Goal: Task Accomplishment & Management: Manage account settings

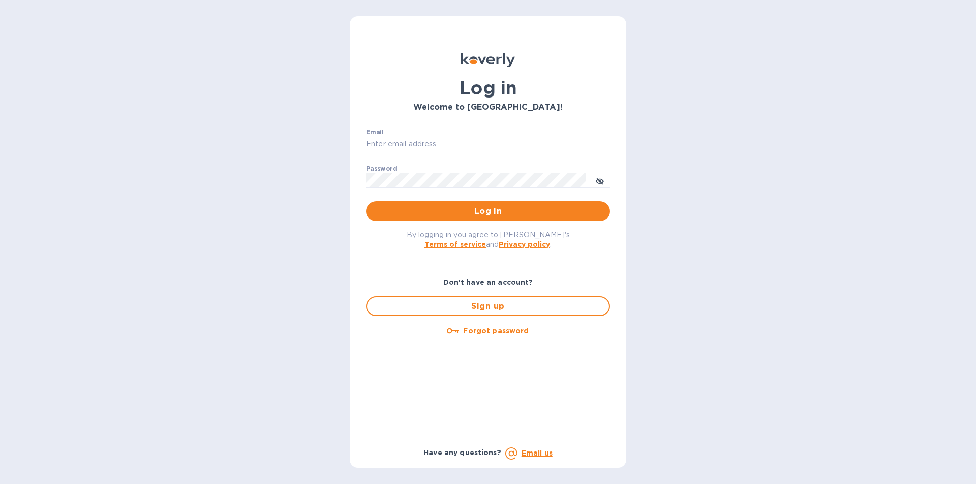
type input "[PERSON_NAME][EMAIL_ADDRESS][DOMAIN_NAME]"
click at [441, 213] on span "Log in" at bounding box center [488, 211] width 228 height 12
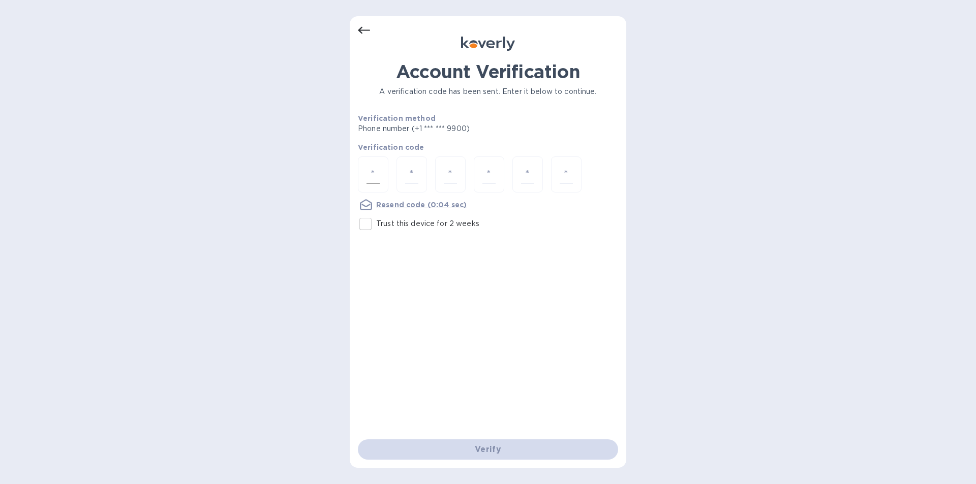
click at [365, 173] on div at bounding box center [373, 175] width 30 height 36
type input "4"
type input "5"
type input "9"
type input "2"
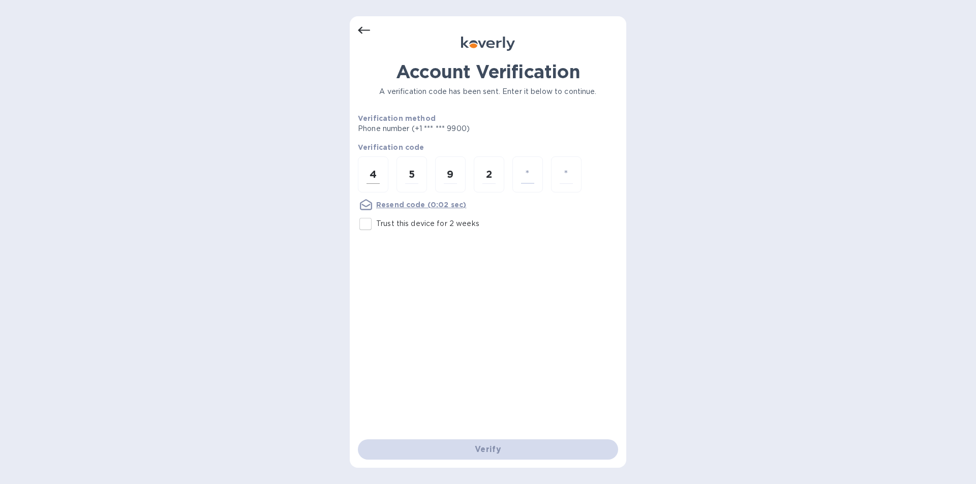
type input "4"
type input "7"
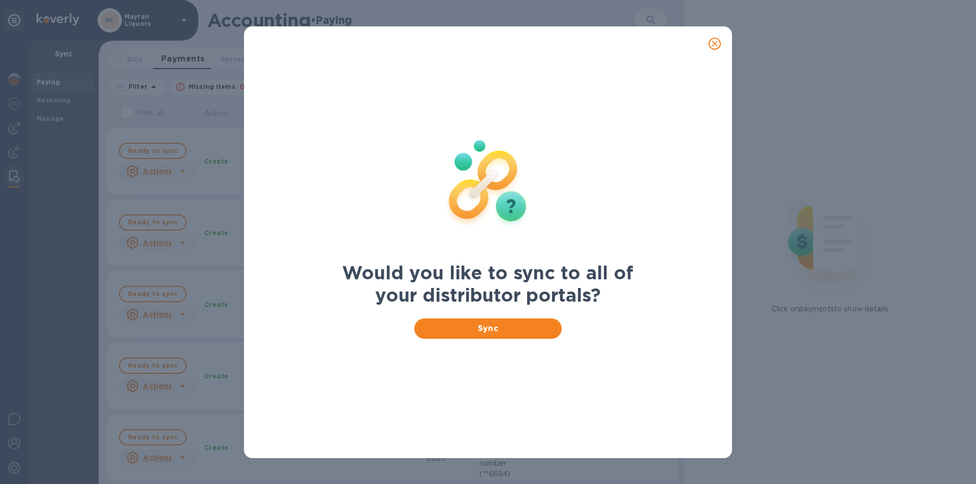
click at [715, 45] on icon "close" at bounding box center [714, 44] width 10 height 10
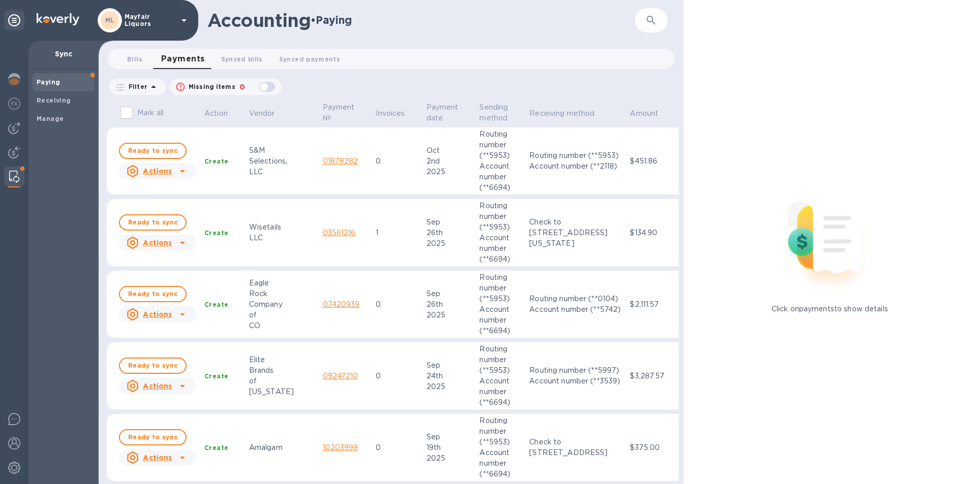
click at [125, 114] on input "Mark all" at bounding box center [126, 112] width 21 height 21
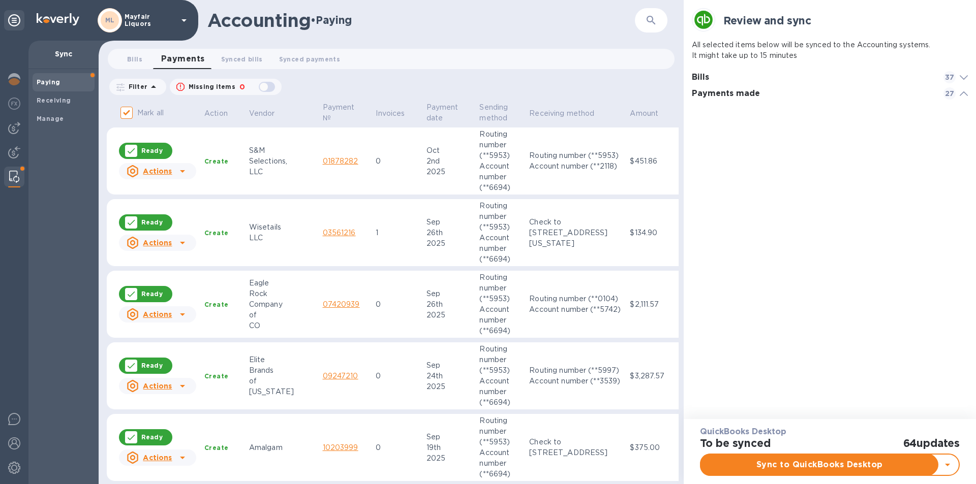
scroll to position [5, 5]
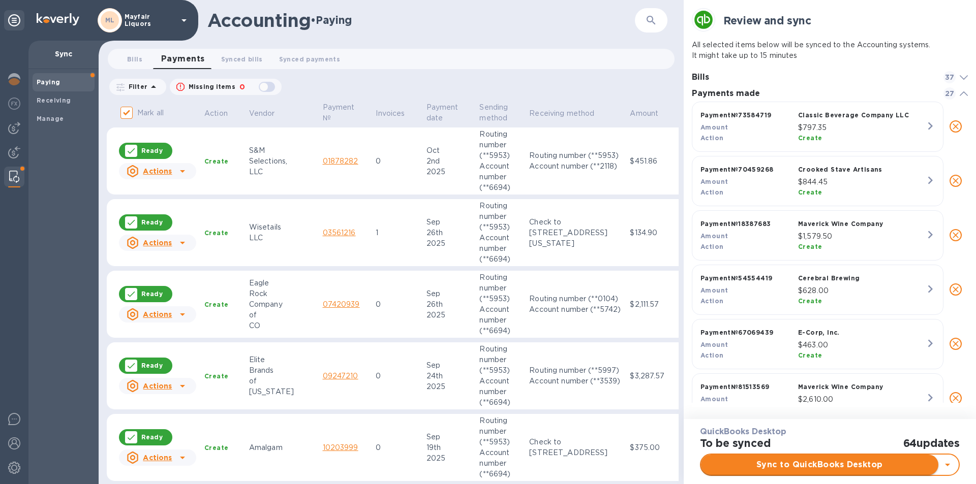
click at [827, 465] on span "Sync to QuickBooks Desktop" at bounding box center [819, 465] width 221 height 12
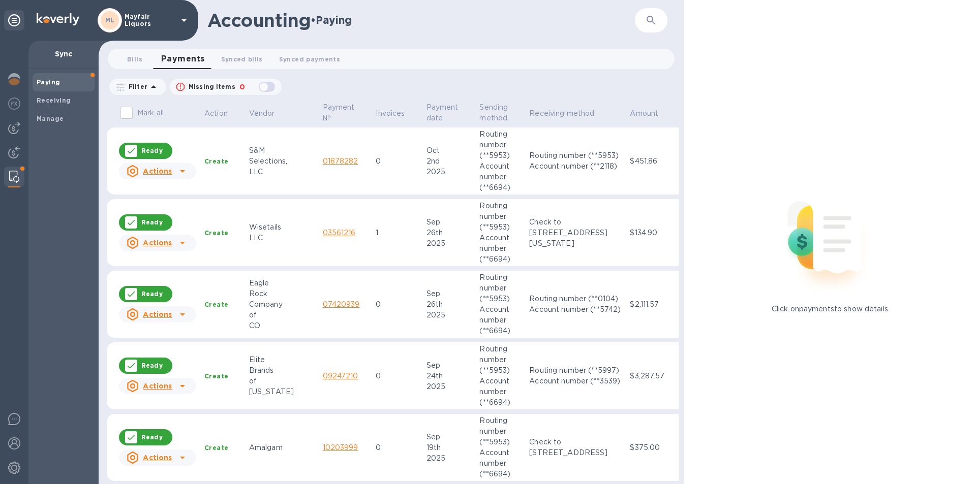
checkbox input "false"
click at [13, 131] on img at bounding box center [14, 128] width 12 height 12
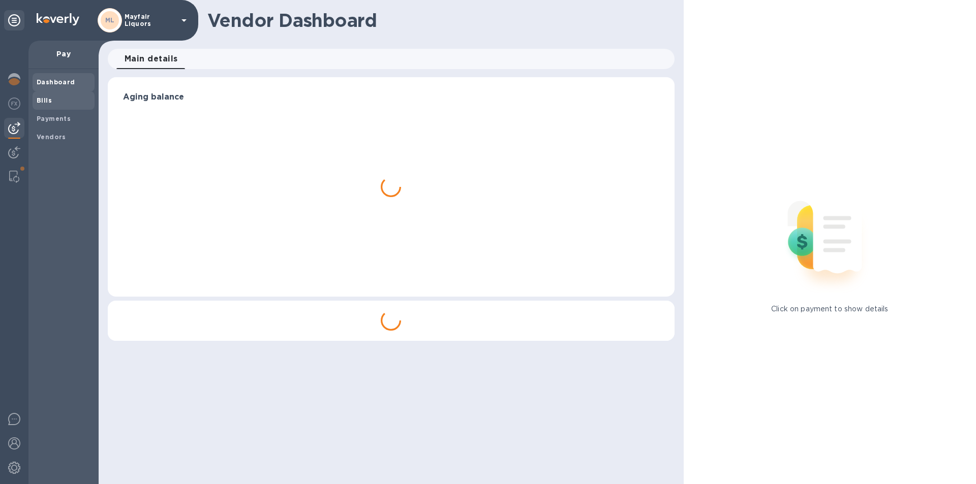
click at [49, 99] on b "Bills" at bounding box center [44, 101] width 15 height 8
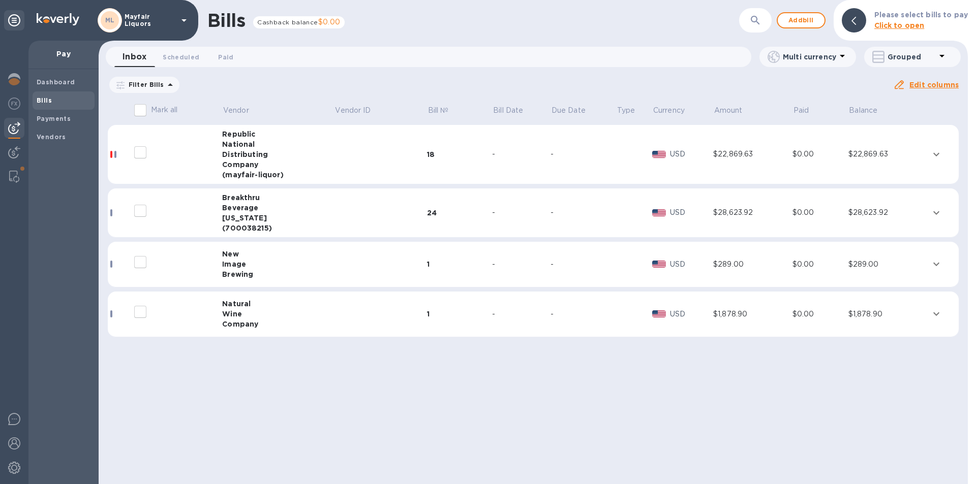
click at [938, 263] on icon "expand row" at bounding box center [936, 264] width 12 height 12
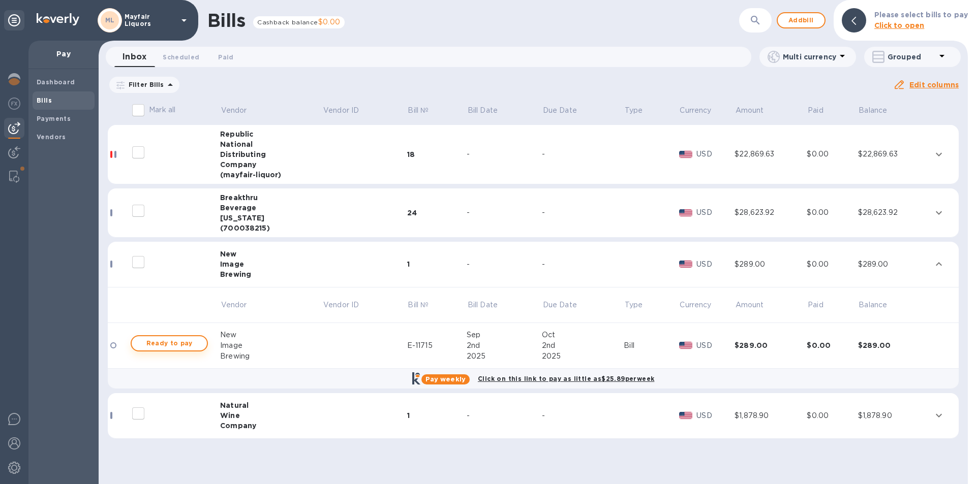
click at [186, 341] on span "Ready to pay" at bounding box center [169, 343] width 59 height 12
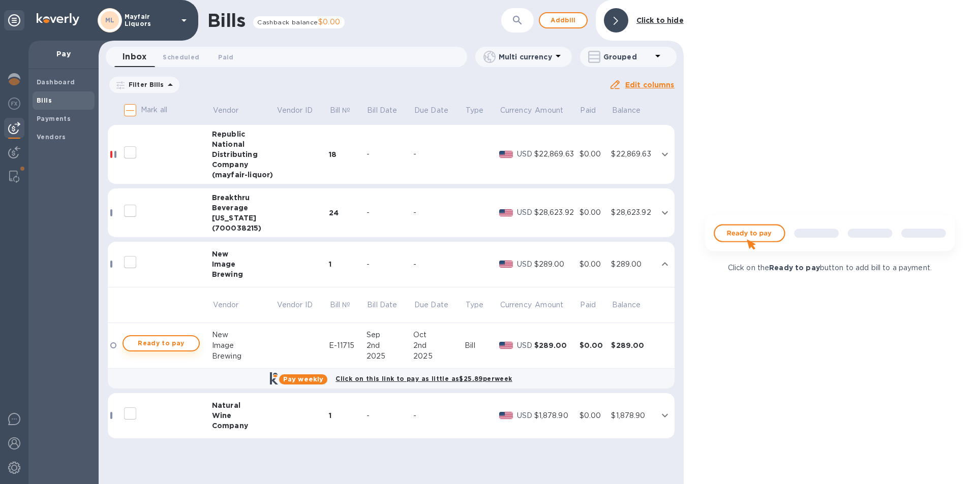
checkbox input "true"
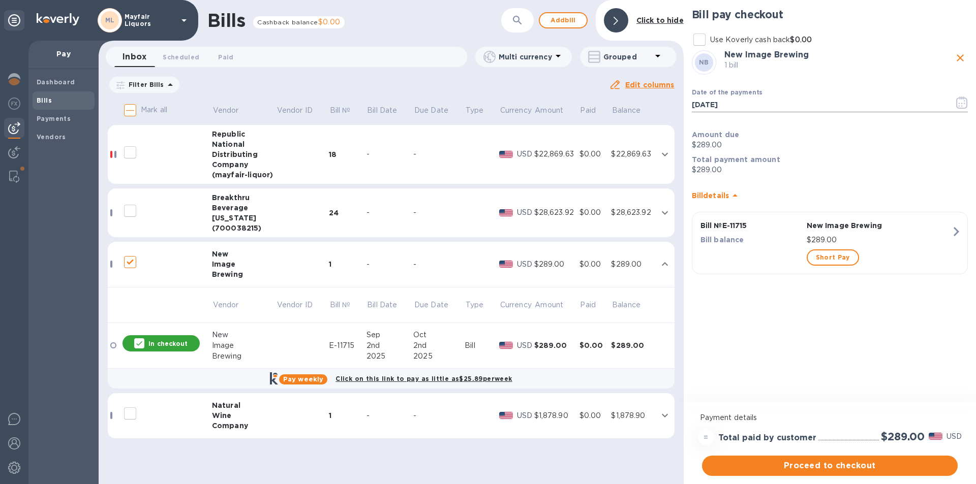
click at [971, 96] on button "button" at bounding box center [962, 102] width 24 height 24
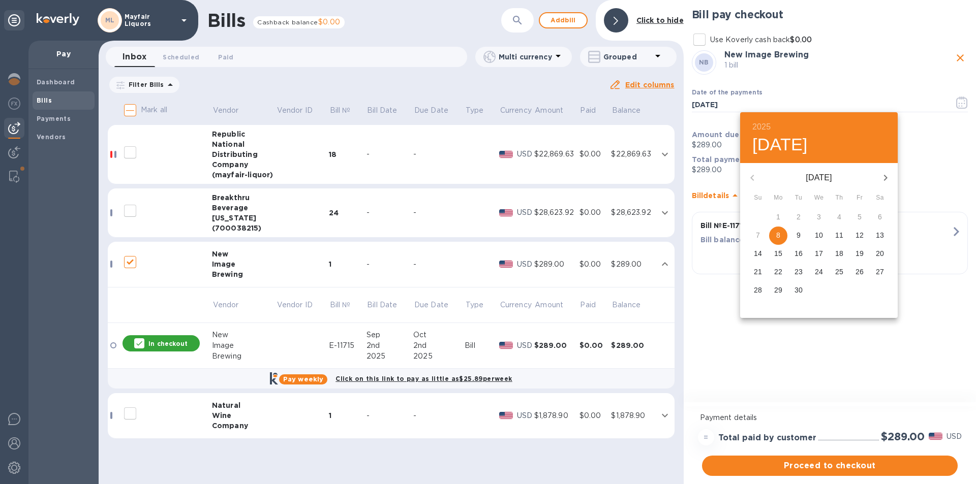
click at [887, 177] on icon "button" at bounding box center [885, 178] width 12 height 12
click at [750, 176] on icon "button" at bounding box center [752, 178] width 12 height 12
click at [781, 288] on p "29" at bounding box center [778, 290] width 8 height 10
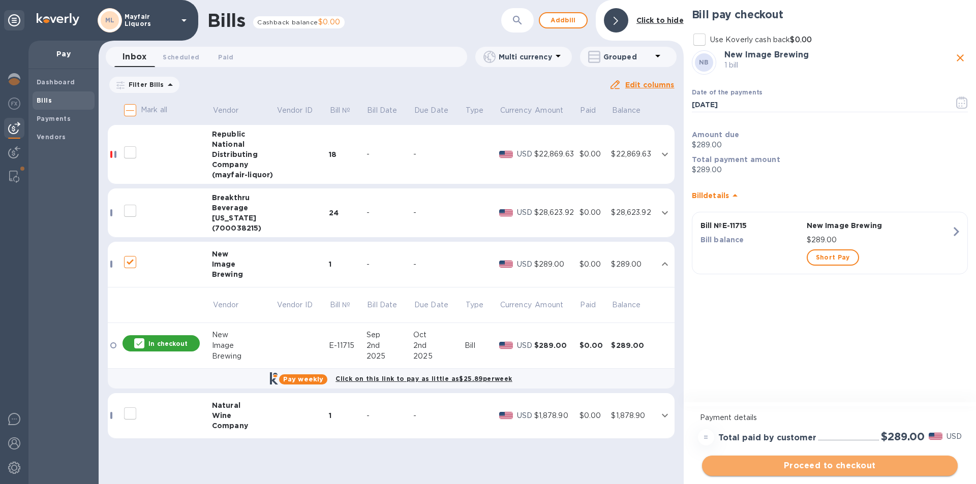
click at [778, 470] on span "Proceed to checkout" at bounding box center [829, 466] width 239 height 12
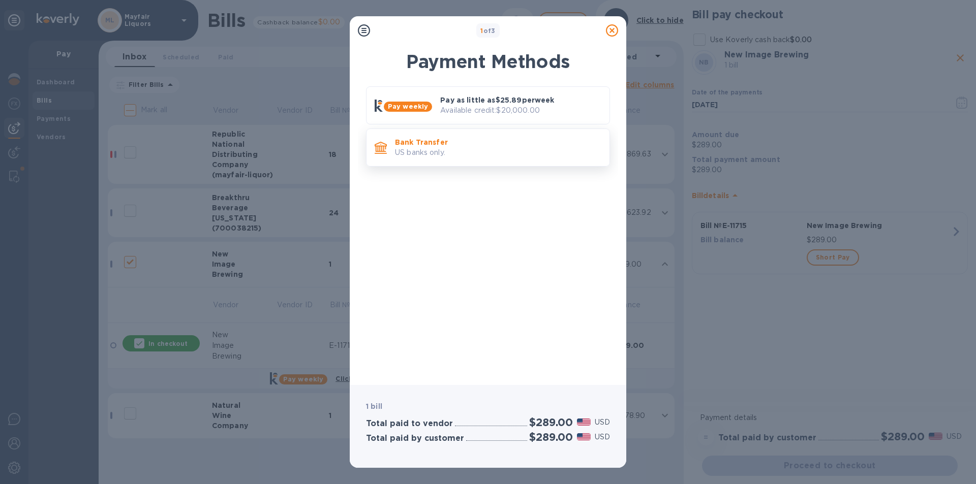
click at [486, 154] on p "US banks only." at bounding box center [498, 152] width 206 height 11
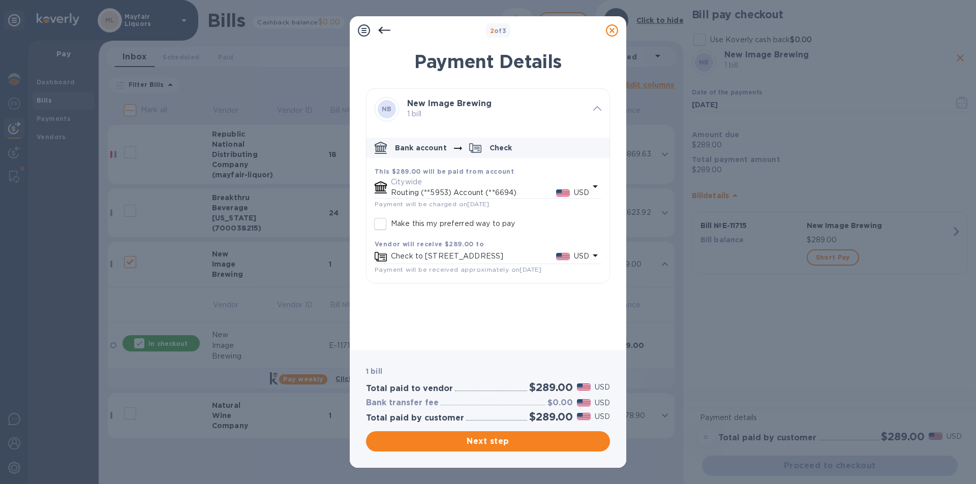
click at [384, 30] on icon at bounding box center [384, 30] width 12 height 7
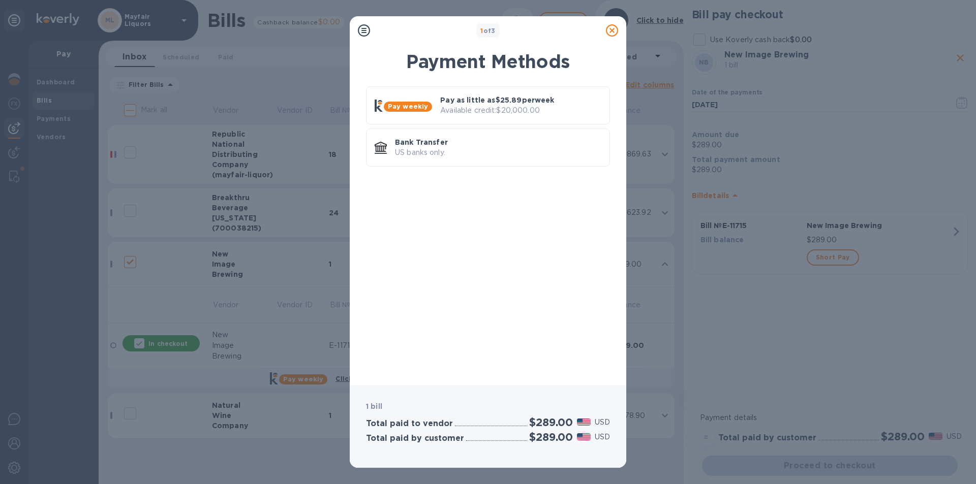
click at [611, 32] on icon at bounding box center [612, 30] width 12 height 12
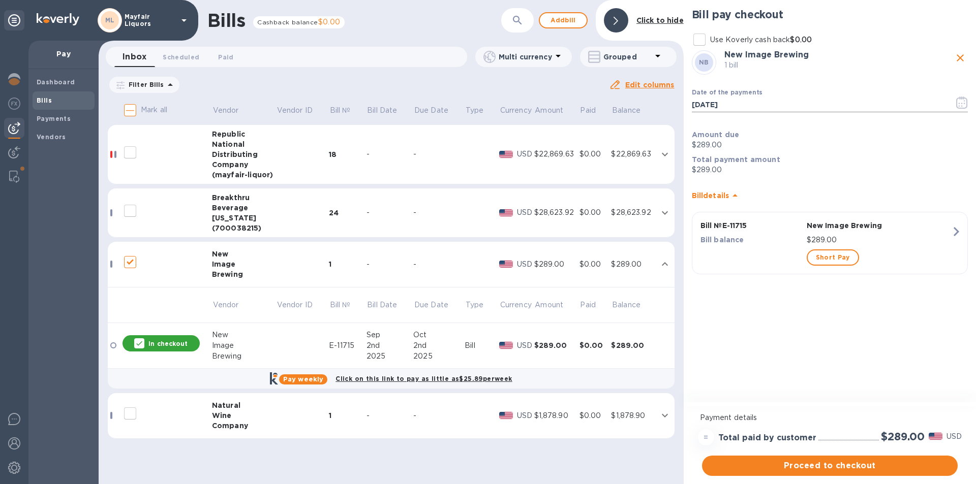
click at [964, 104] on icon "button" at bounding box center [962, 103] width 12 height 12
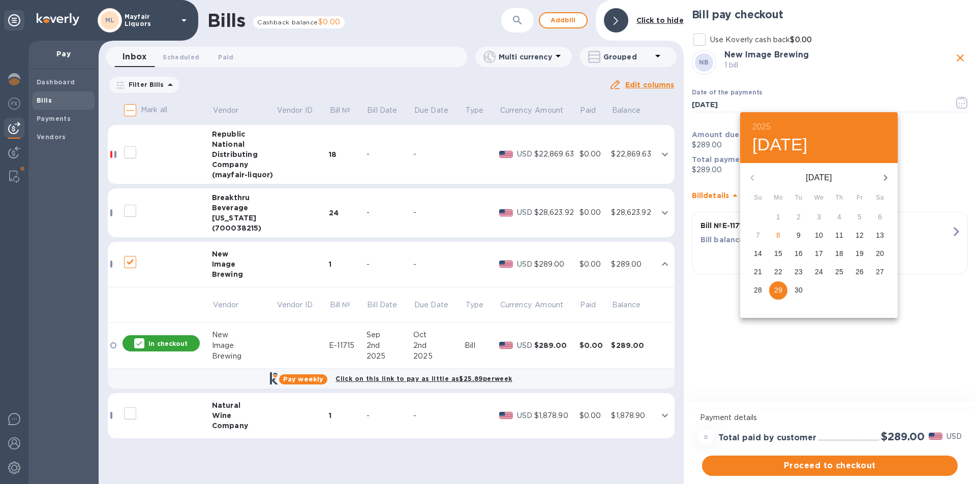
click at [860, 273] on p "26" at bounding box center [859, 272] width 8 height 10
type input "[DATE]"
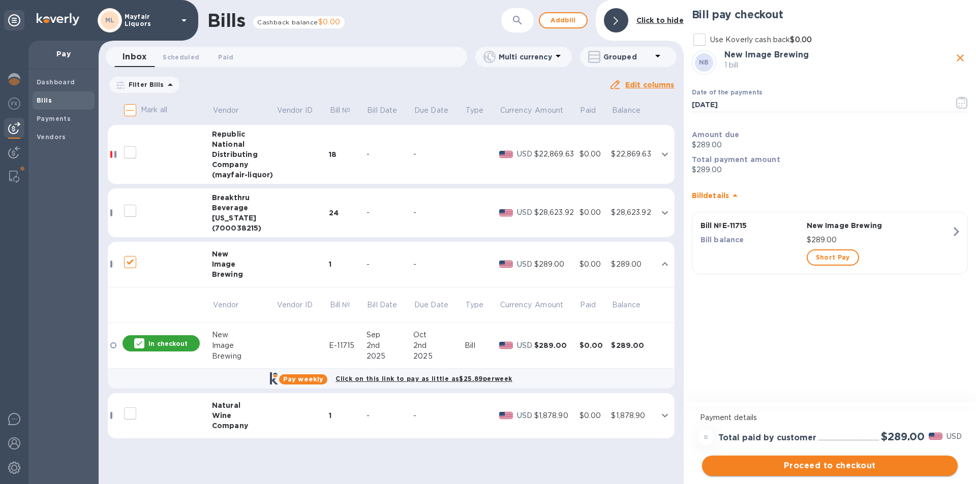
click at [824, 465] on span "Proceed to checkout" at bounding box center [829, 466] width 239 height 12
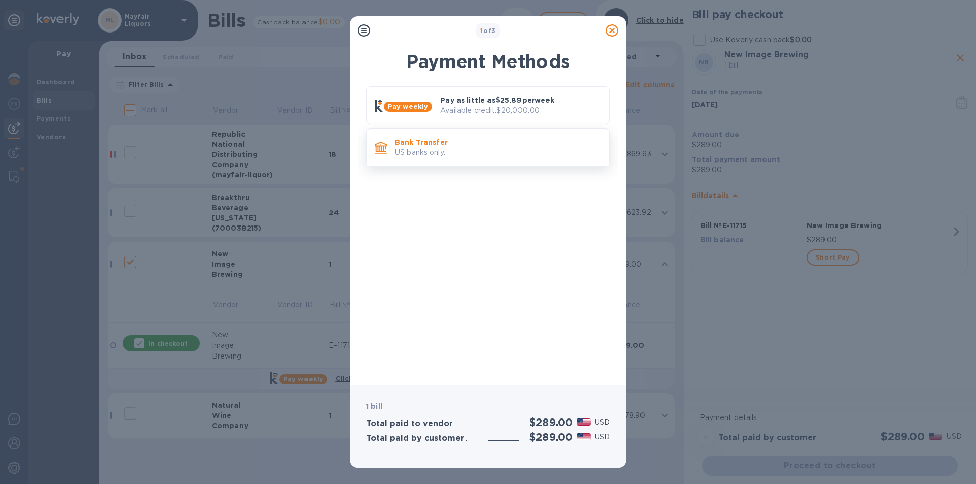
click at [484, 145] on p "Bank Transfer" at bounding box center [498, 142] width 206 height 10
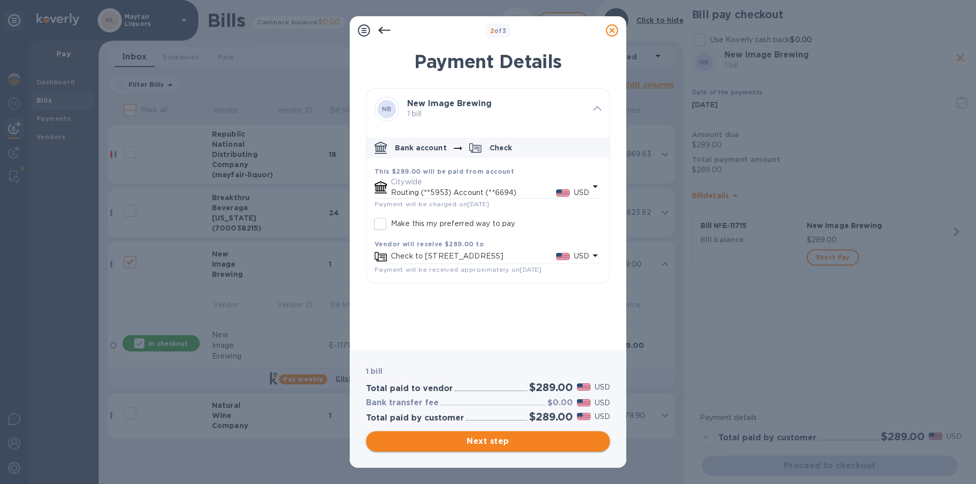
click at [503, 443] on span "Next step" at bounding box center [488, 441] width 228 height 12
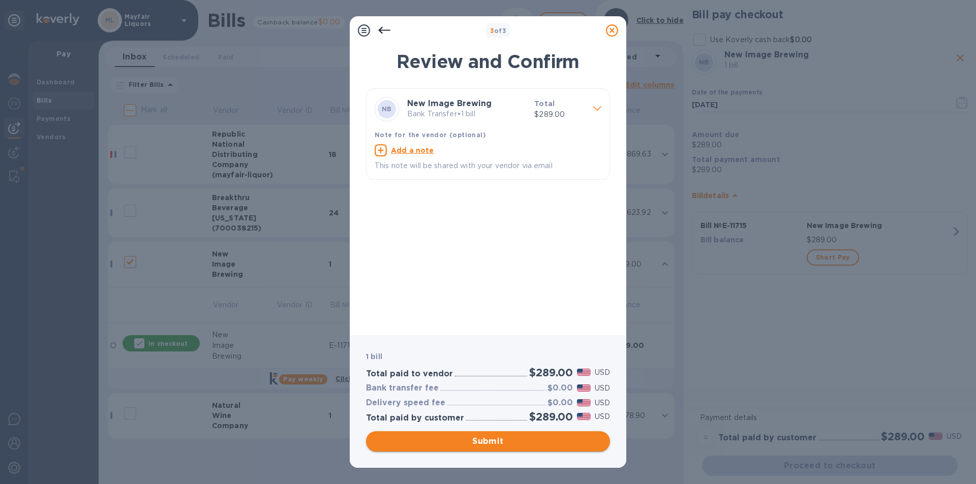
click at [503, 443] on span "Submit" at bounding box center [488, 441] width 228 height 12
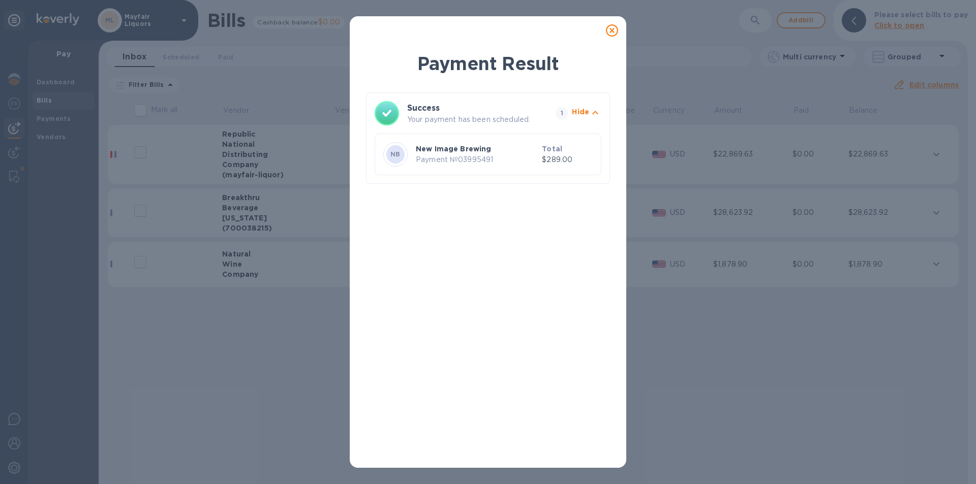
click at [612, 31] on icon at bounding box center [612, 30] width 12 height 12
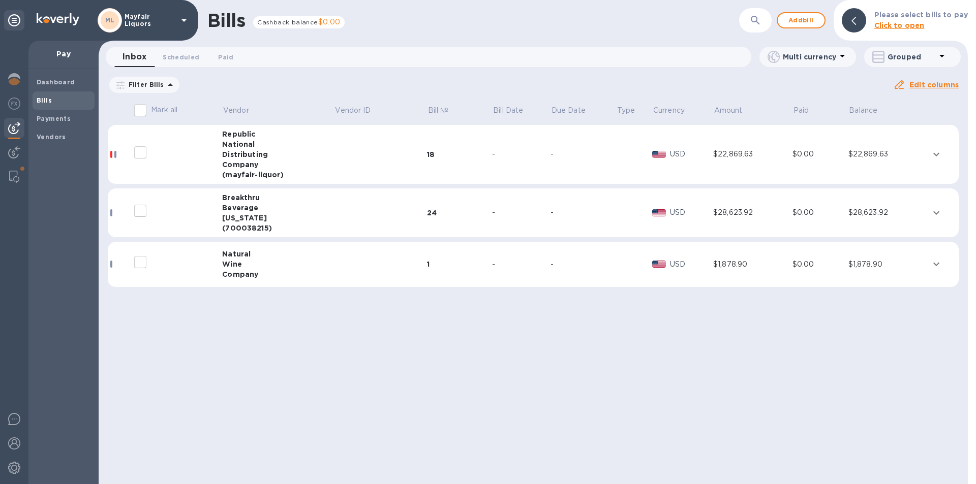
click at [142, 263] on input "decorative checkbox" at bounding box center [140, 262] width 21 height 21
click at [935, 263] on icon "expand row" at bounding box center [936, 264] width 12 height 12
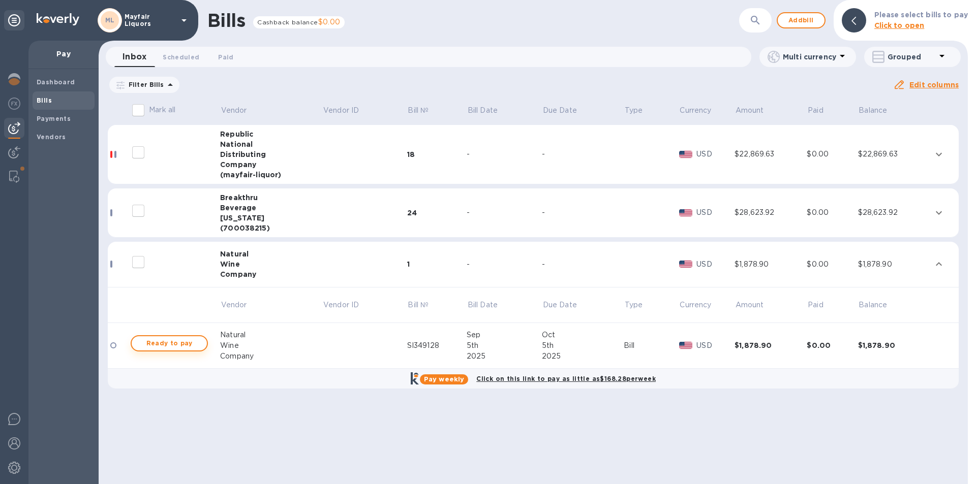
click at [182, 336] on button "Ready to pay" at bounding box center [169, 343] width 77 height 16
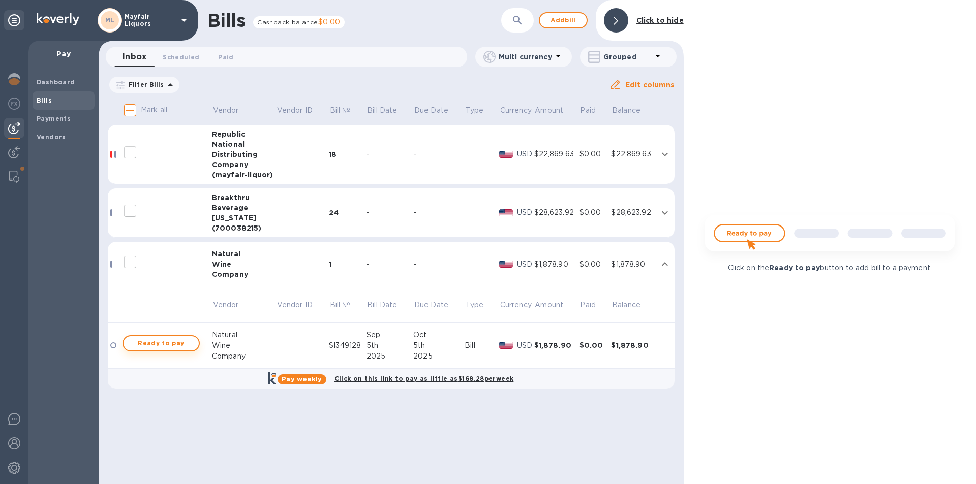
checkbox input "true"
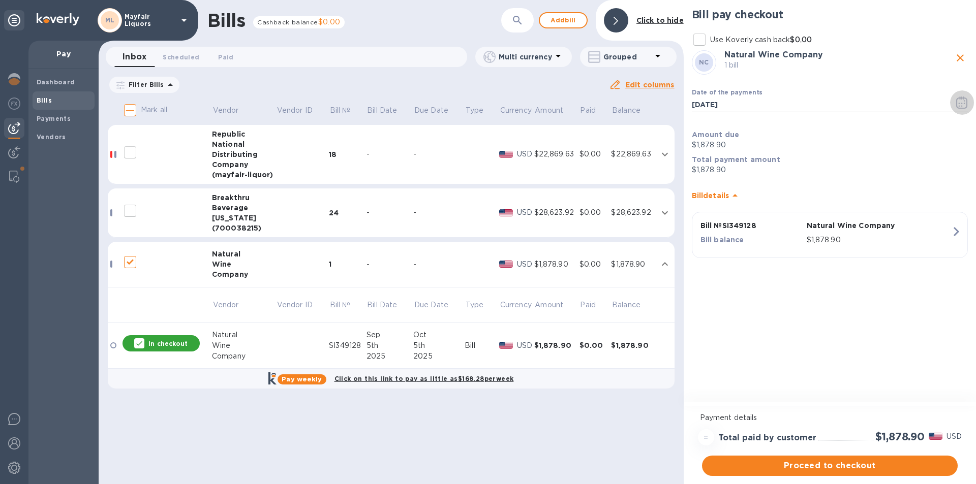
click at [960, 103] on icon "button" at bounding box center [962, 103] width 12 height 12
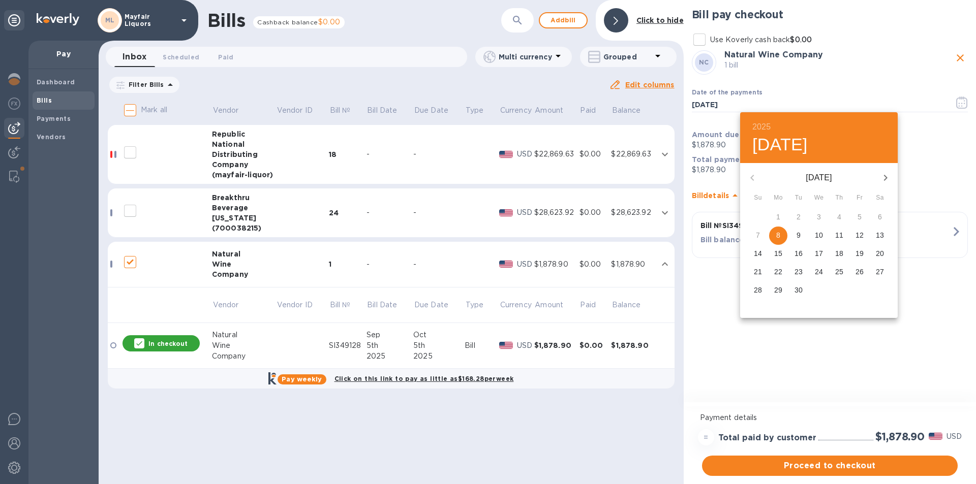
click at [885, 174] on icon "button" at bounding box center [885, 178] width 12 height 12
click at [820, 221] on p "1" at bounding box center [819, 217] width 4 height 10
type input "[DATE]"
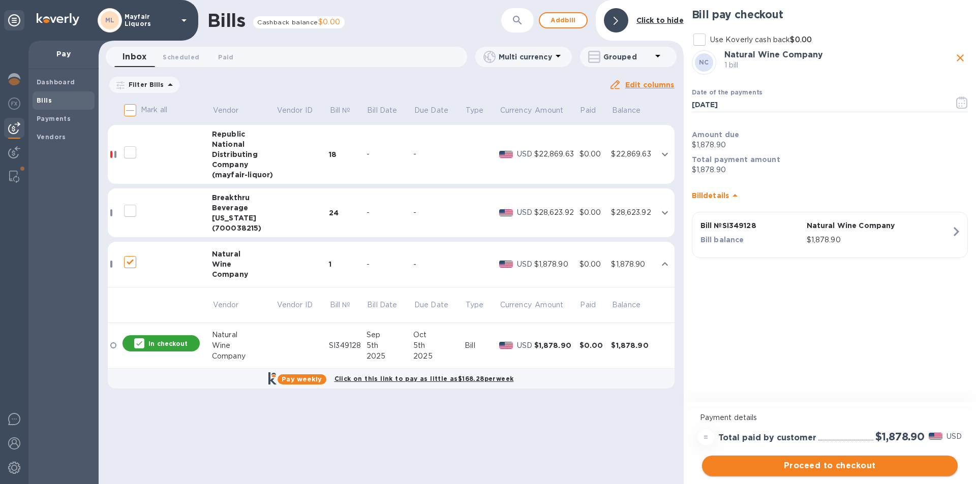
click at [810, 468] on span "Proceed to checkout" at bounding box center [829, 466] width 239 height 12
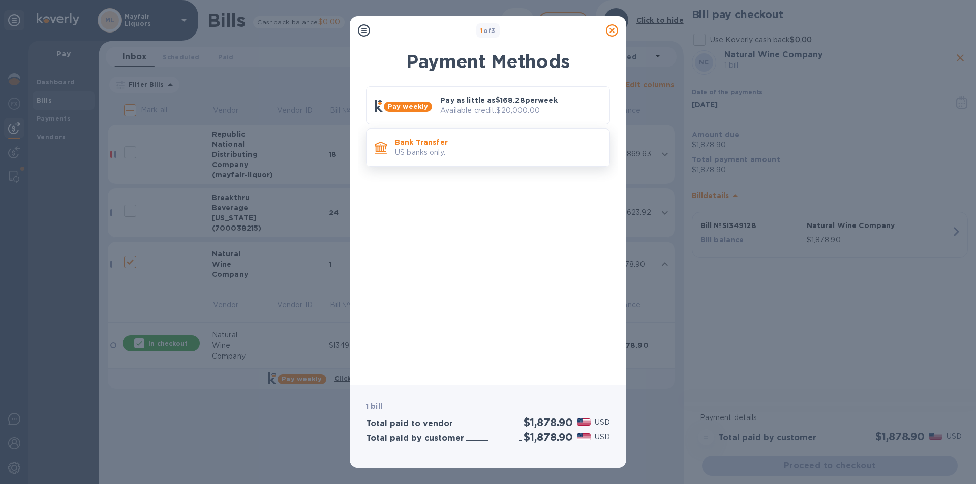
click at [459, 152] on p "US banks only." at bounding box center [498, 152] width 206 height 11
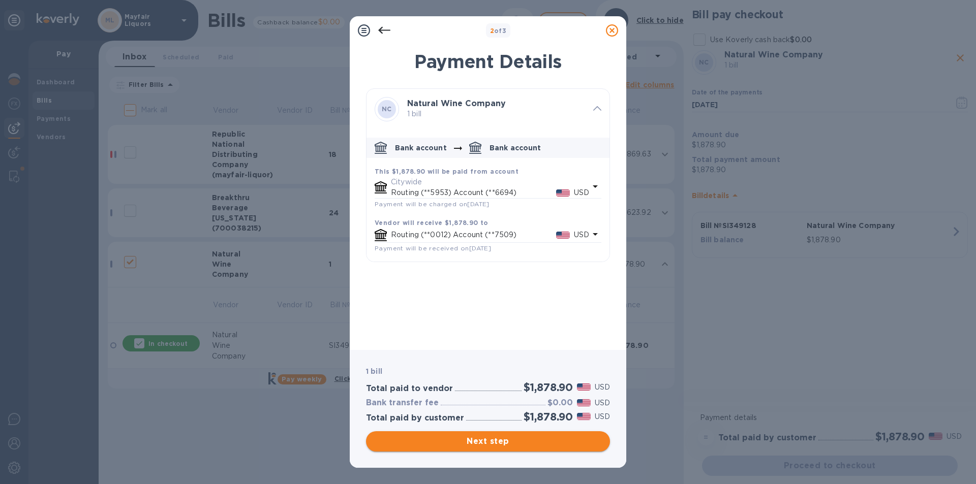
click at [493, 441] on span "Next step" at bounding box center [488, 441] width 228 height 12
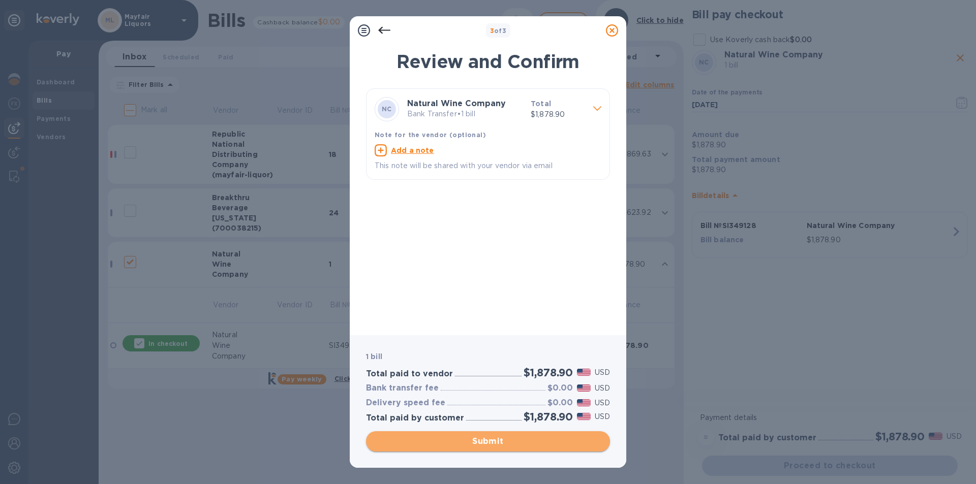
click at [495, 439] on span "Submit" at bounding box center [488, 441] width 228 height 12
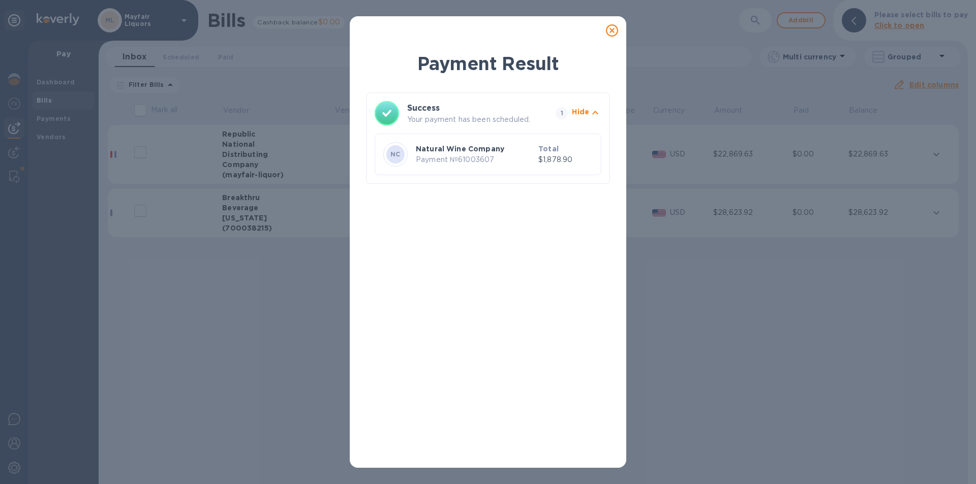
click at [612, 33] on icon at bounding box center [612, 30] width 12 height 12
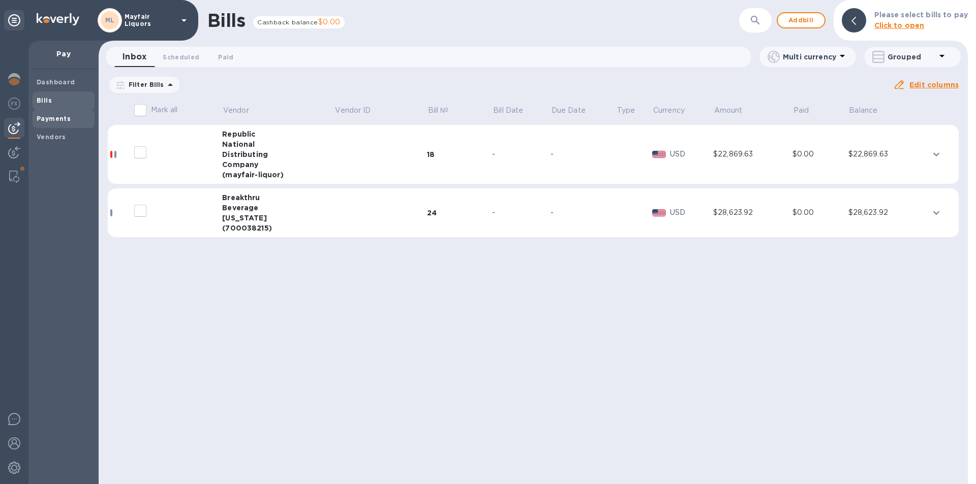
click at [33, 119] on div "Payments" at bounding box center [64, 119] width 62 height 18
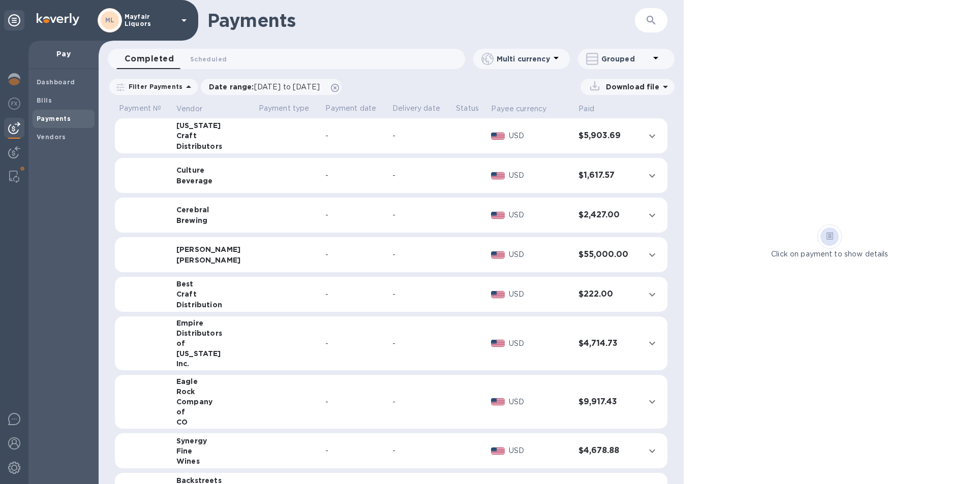
click at [652, 17] on icon "button" at bounding box center [651, 20] width 12 height 12
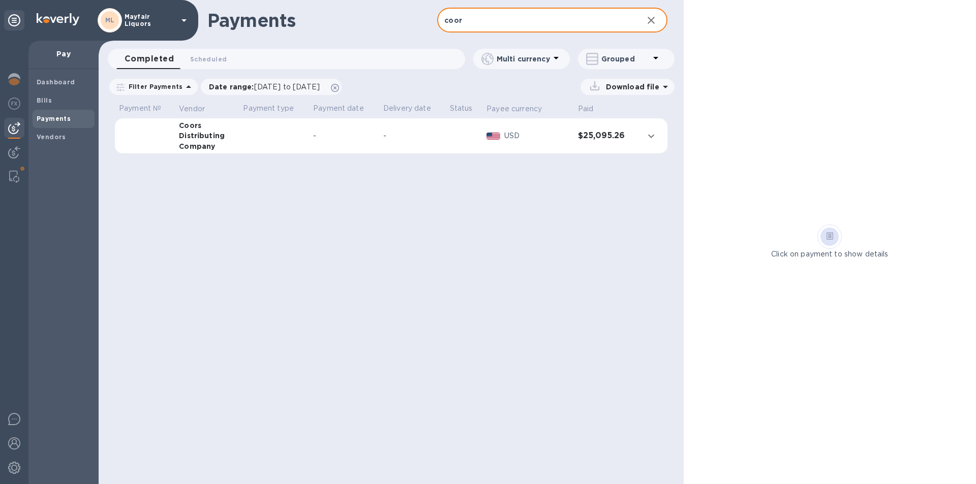
type input "coor"
click at [570, 131] on div "USD" at bounding box center [537, 136] width 70 height 15
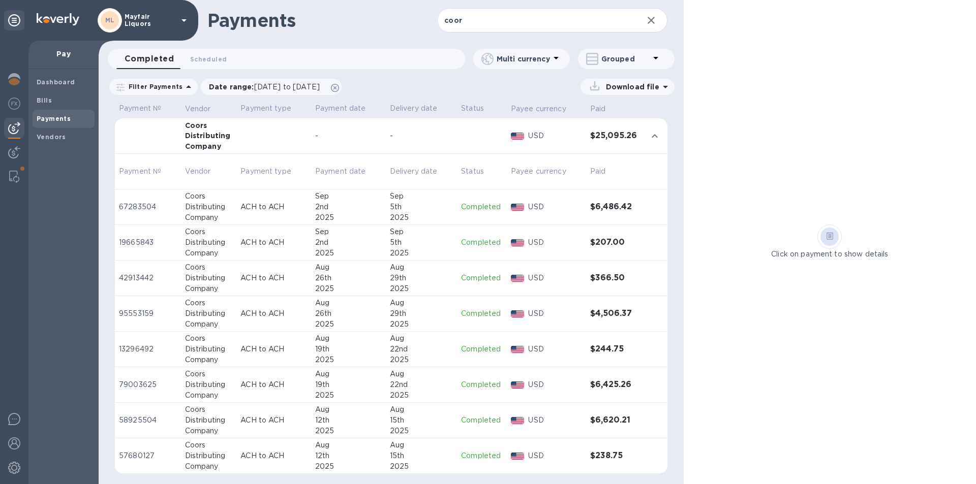
click at [573, 208] on p "USD" at bounding box center [555, 207] width 54 height 11
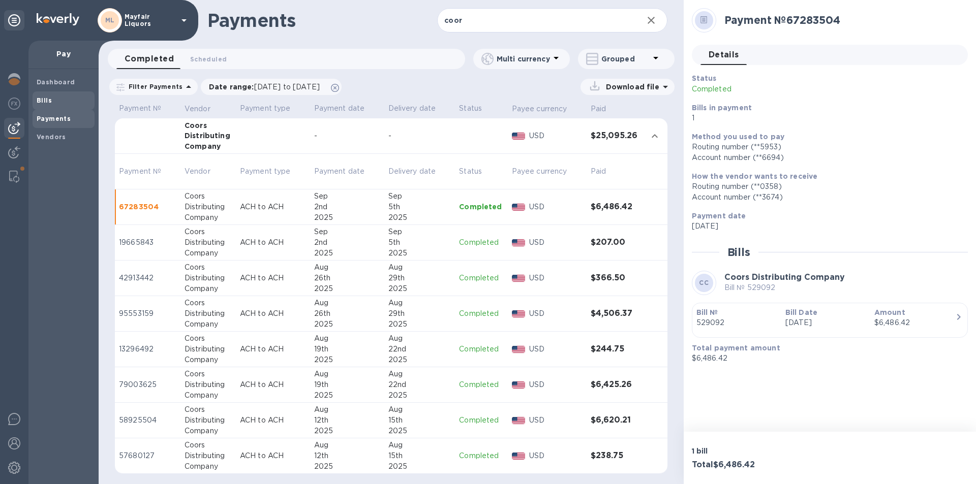
click at [49, 93] on div "Bills" at bounding box center [64, 100] width 62 height 18
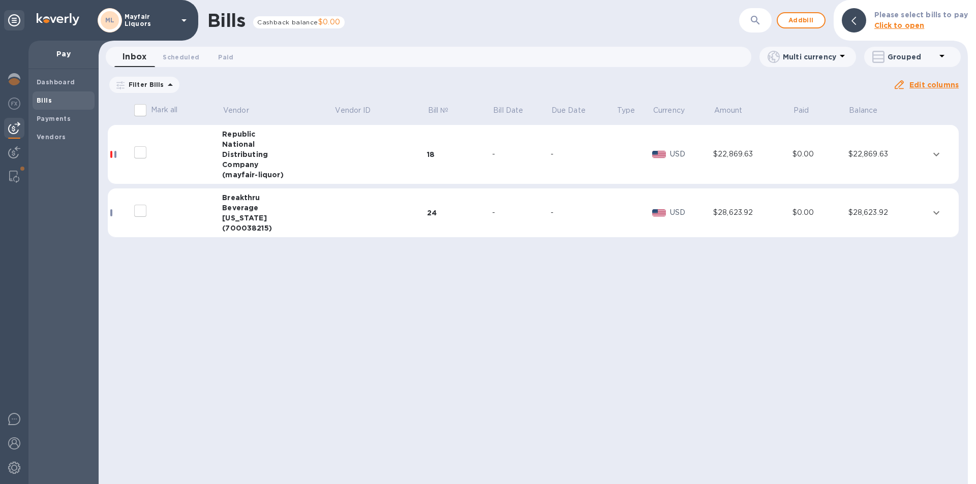
click at [932, 20] on p "Please select bills to pay" at bounding box center [920, 15] width 93 height 11
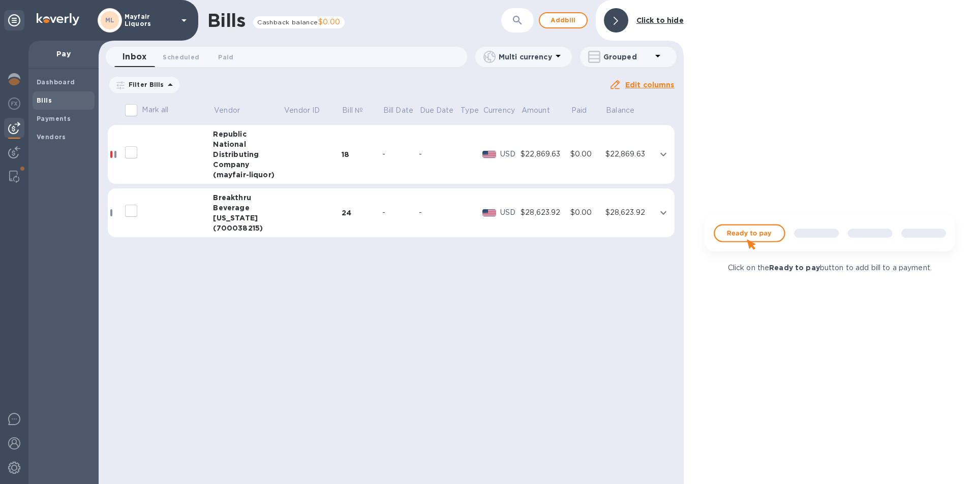
click at [620, 19] on div at bounding box center [616, 20] width 24 height 24
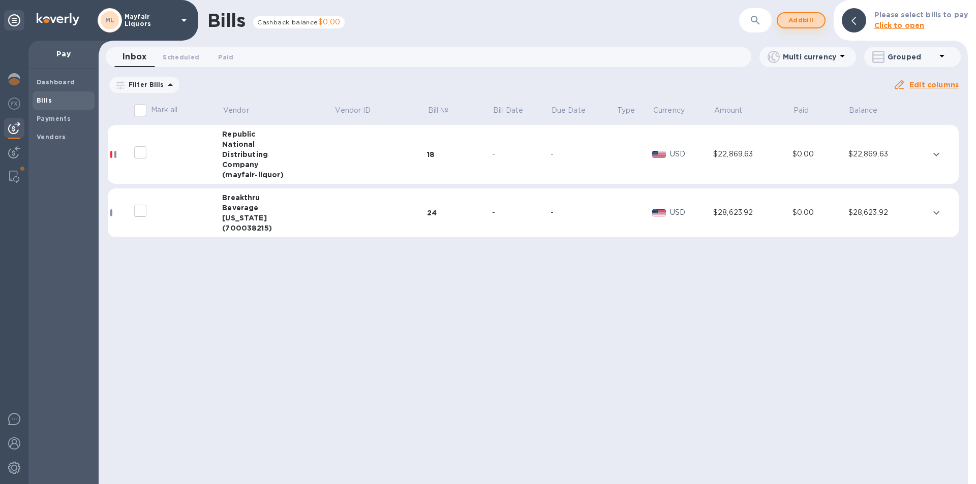
click at [803, 20] on span "Add bill" at bounding box center [801, 20] width 30 height 12
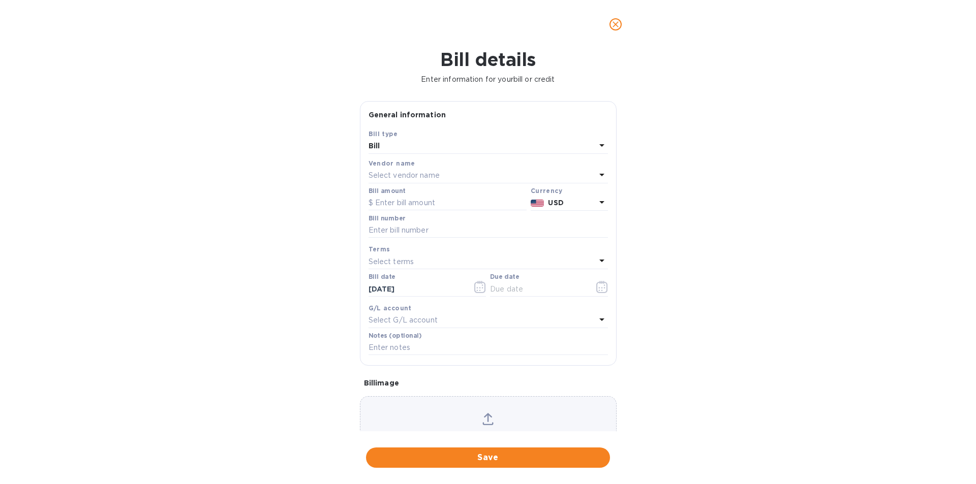
click at [430, 174] on p "Select vendor name" at bounding box center [403, 175] width 71 height 11
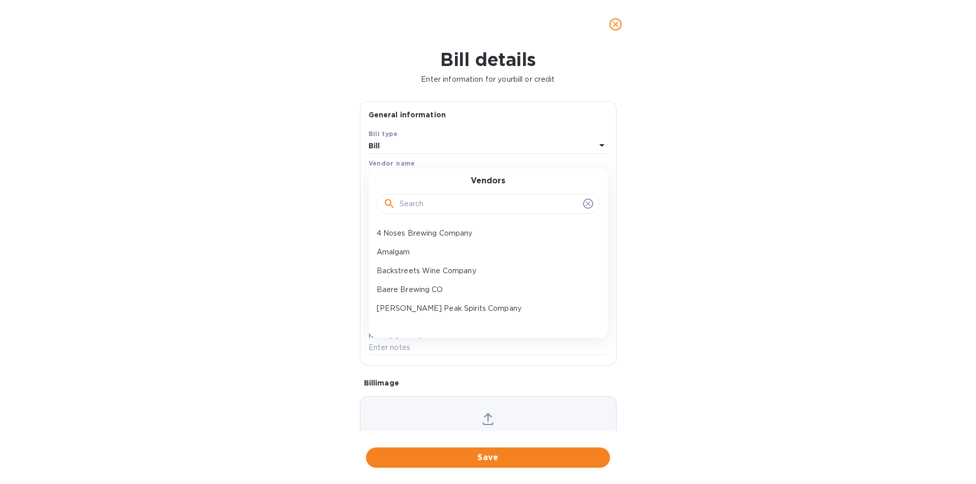
click at [431, 205] on input "text" at bounding box center [488, 204] width 179 height 15
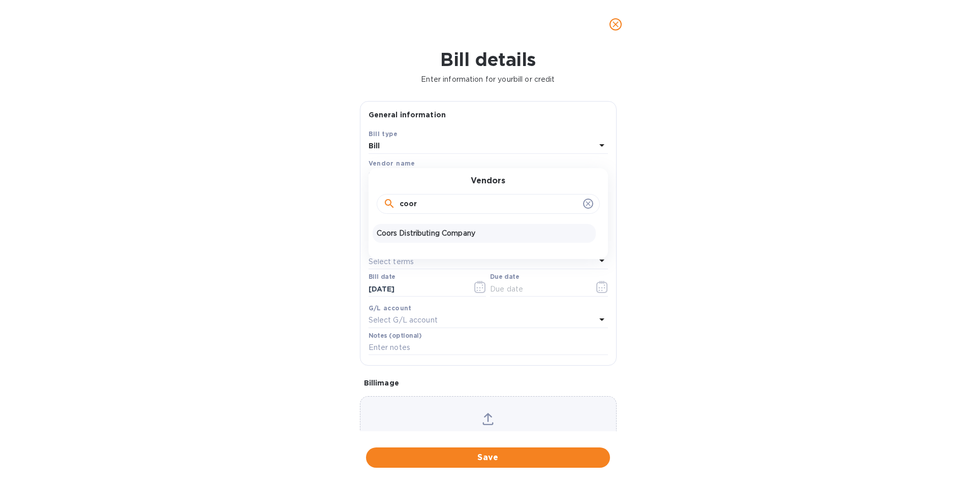
type input "coor"
click at [415, 236] on p "Coors Distributing Company" at bounding box center [484, 233] width 215 height 11
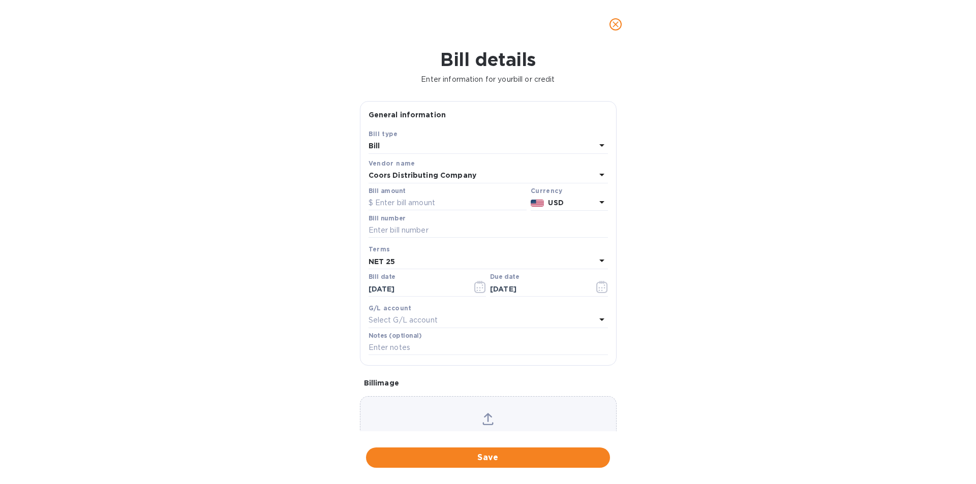
type input "[DATE]"
click at [431, 200] on input "text" at bounding box center [447, 203] width 158 height 15
type input "392.75"
click at [422, 234] on input "text" at bounding box center [487, 230] width 239 height 15
type input "547855"
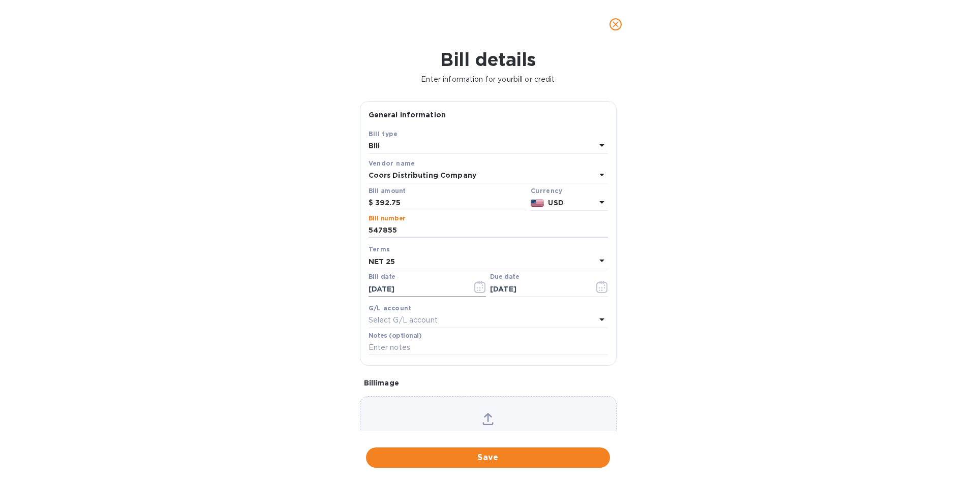
click at [474, 285] on icon "button" at bounding box center [479, 287] width 11 height 12
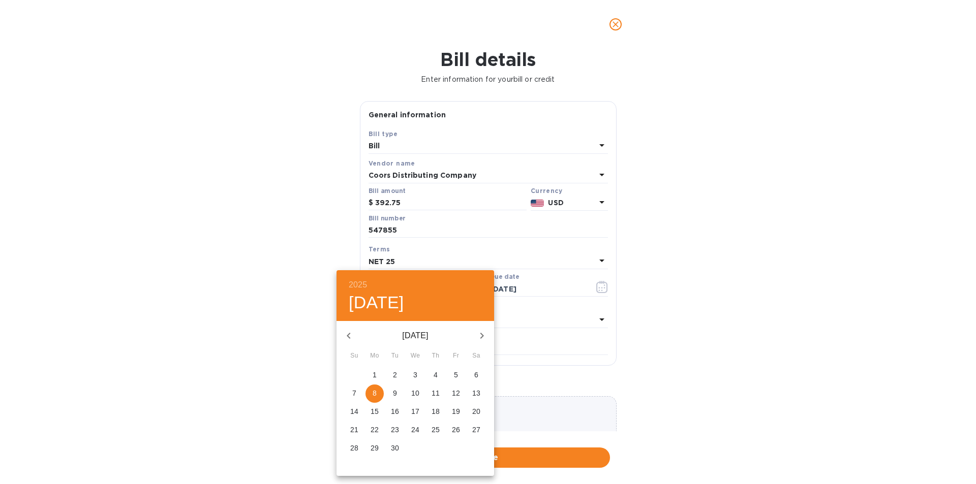
click at [414, 374] on p "3" at bounding box center [415, 375] width 4 height 10
type input "[DATE]"
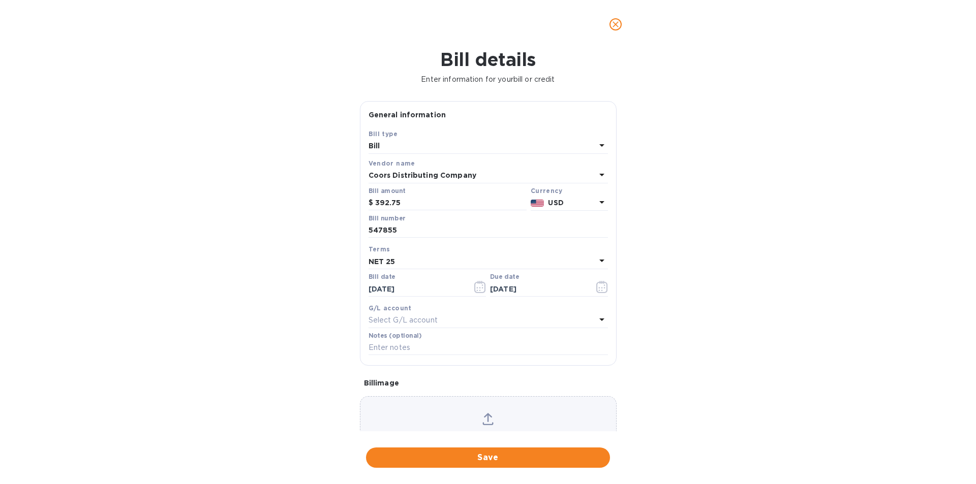
click at [413, 256] on div "NET 25" at bounding box center [481, 262] width 227 height 14
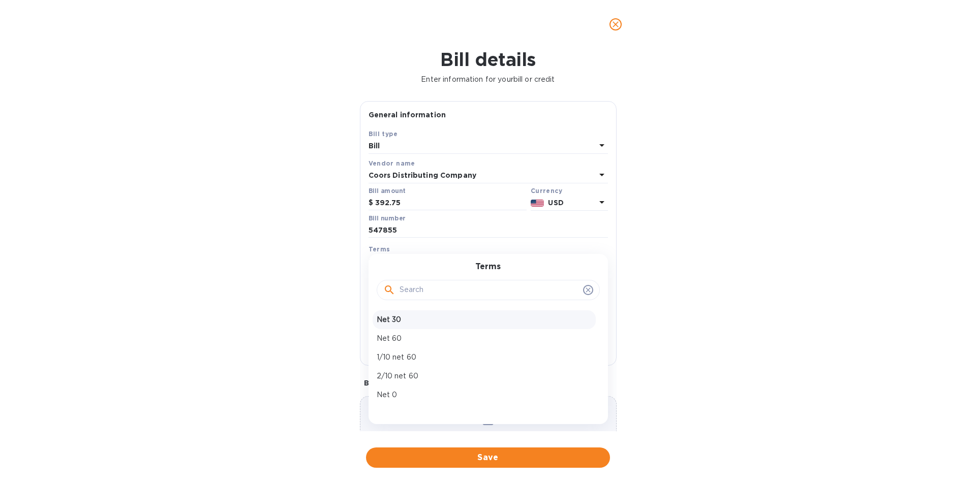
click at [400, 318] on p "Net 30" at bounding box center [484, 320] width 215 height 11
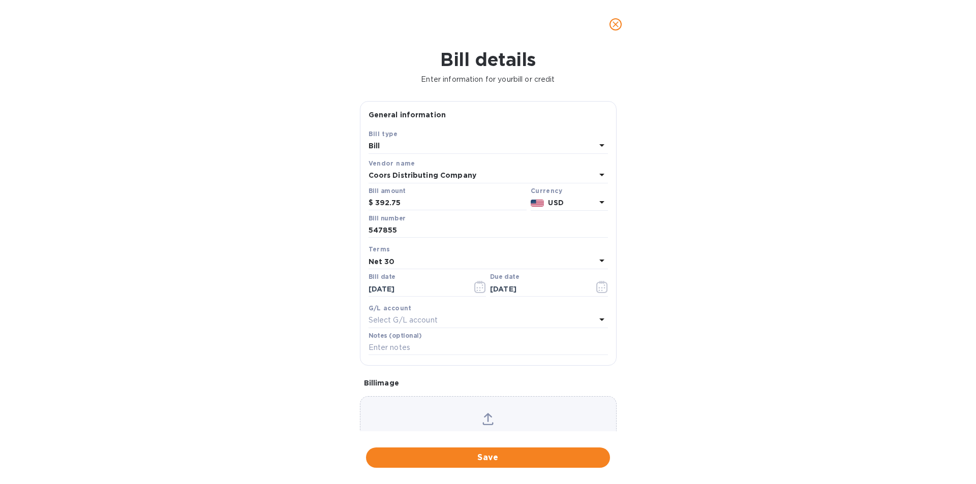
click at [405, 259] on div "Net 30" at bounding box center [481, 262] width 227 height 14
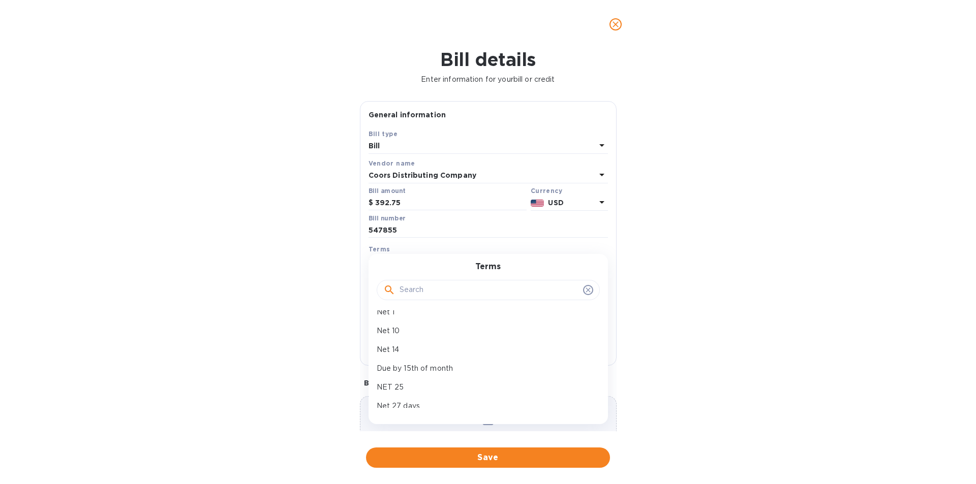
scroll to position [152, 0]
click at [404, 331] on p "NET 25" at bounding box center [484, 336] width 215 height 11
type input "[DATE]"
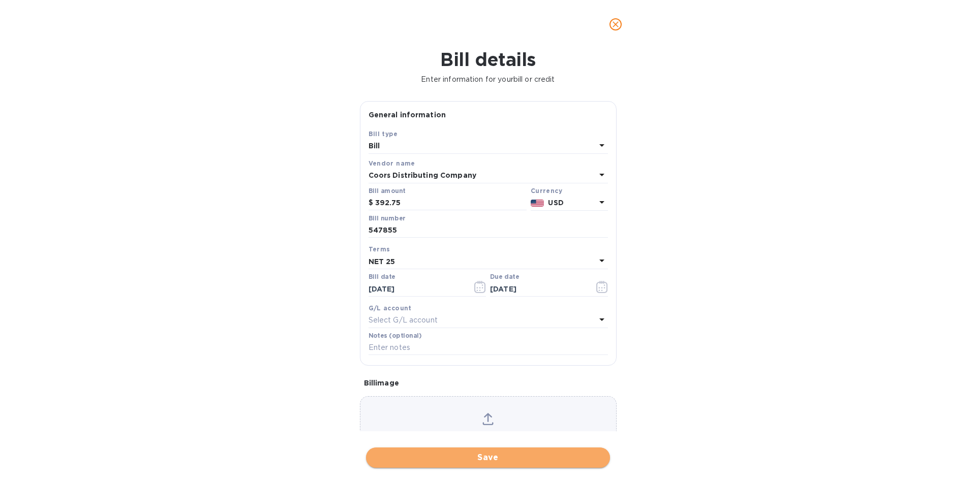
click at [483, 457] on span "Save" at bounding box center [488, 458] width 228 height 12
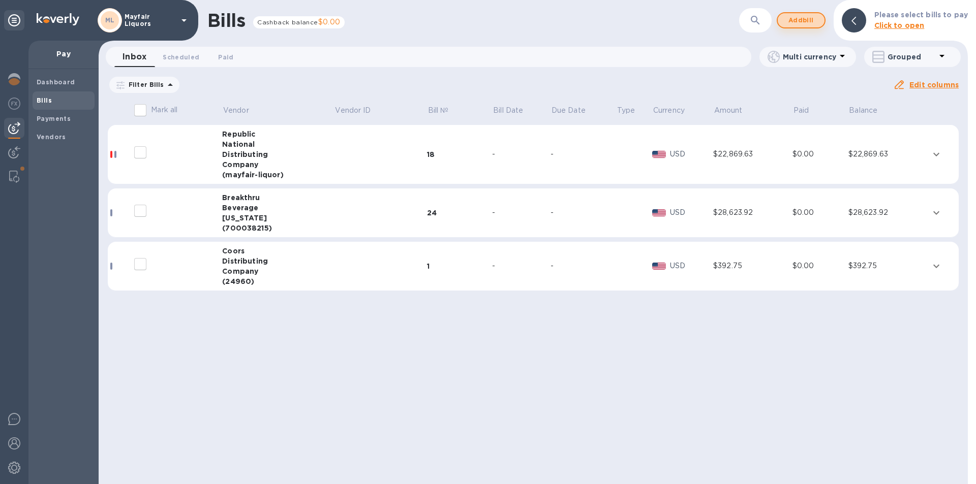
click at [808, 20] on span "Add bill" at bounding box center [801, 20] width 30 height 12
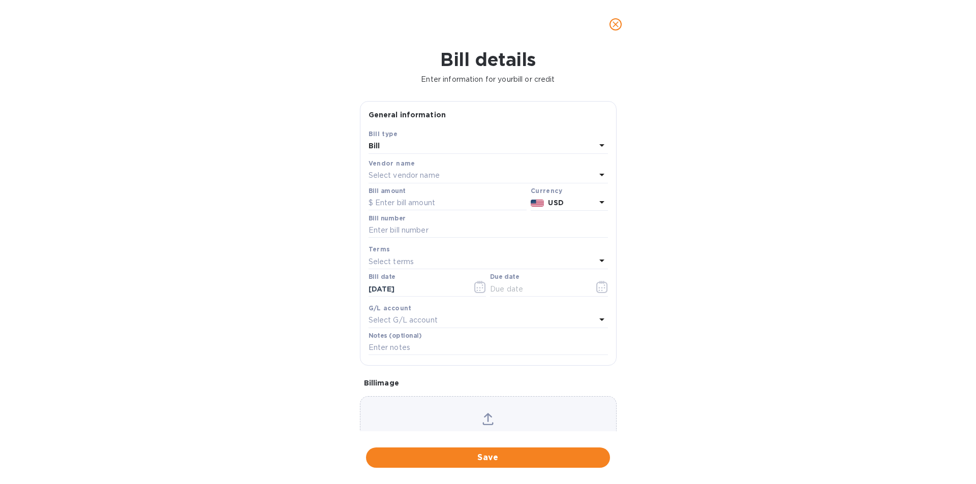
click at [415, 182] on div "Select vendor name" at bounding box center [481, 176] width 227 height 14
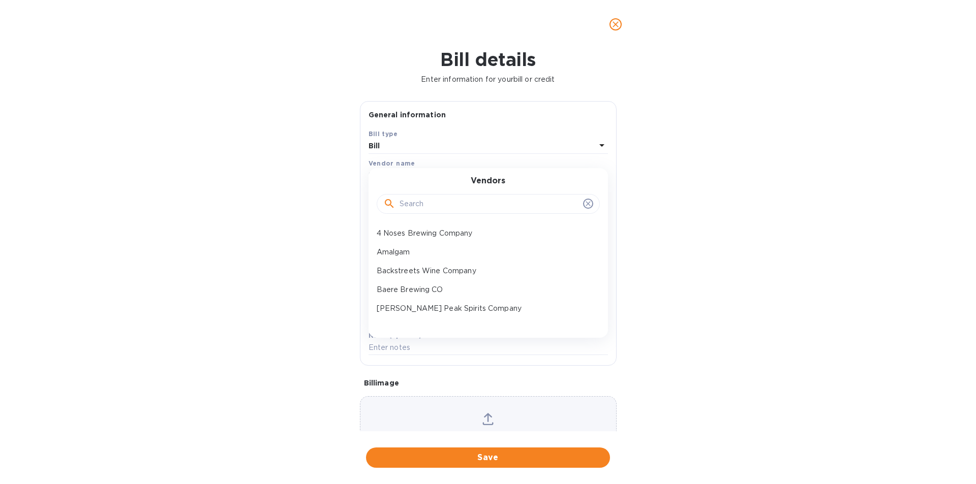
click at [415, 205] on input "text" at bounding box center [488, 204] width 179 height 15
type input "coor"
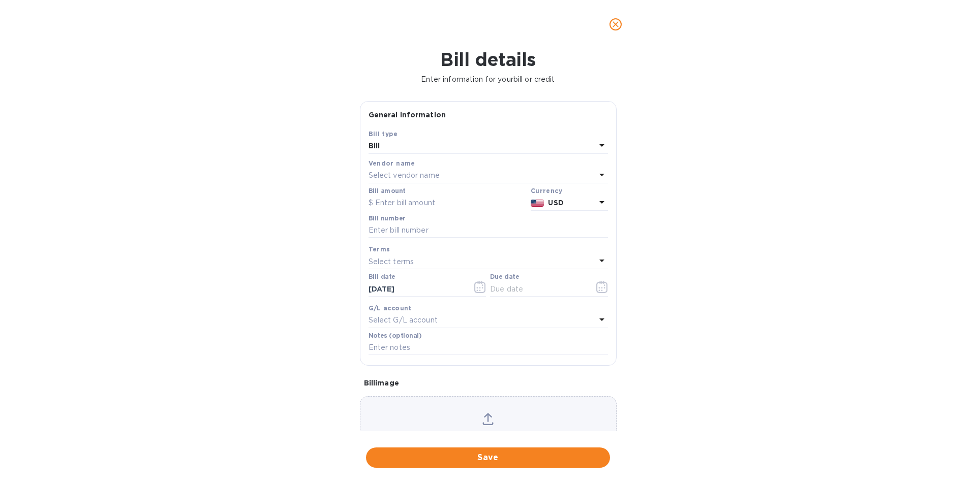
drag, startPoint x: 347, startPoint y: 212, endPoint x: 419, endPoint y: 175, distance: 80.9
click at [419, 175] on p "Select vendor name" at bounding box center [403, 175] width 71 height 11
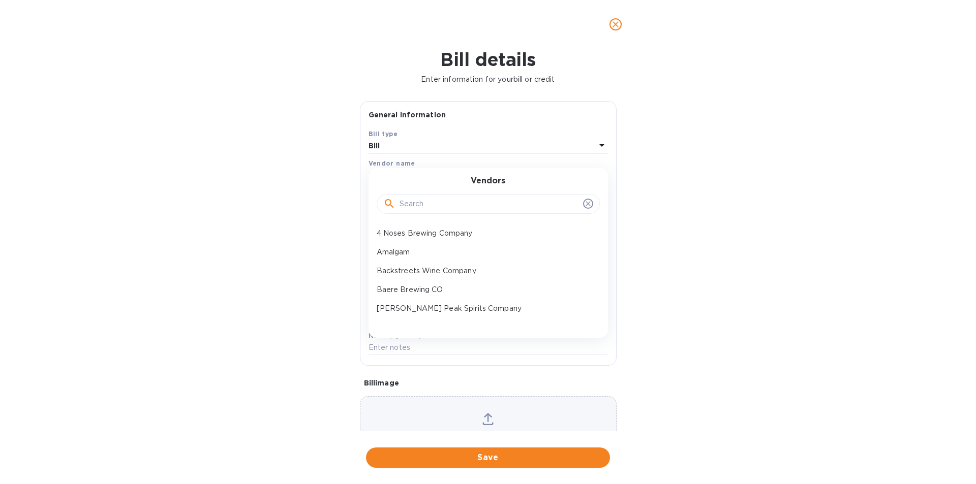
click at [424, 203] on input "text" at bounding box center [488, 204] width 179 height 15
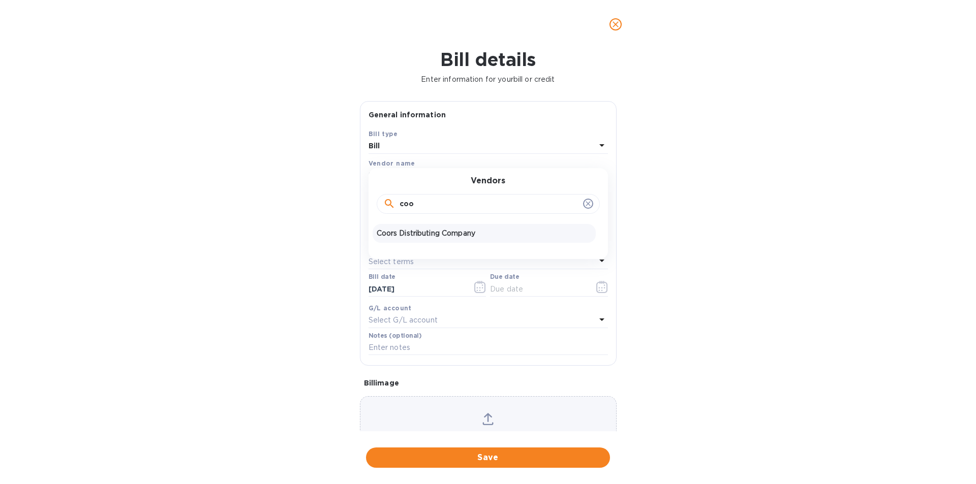
type input "coo"
click at [418, 228] on p "Coors Distributing Company" at bounding box center [484, 233] width 215 height 11
type input "[DATE]"
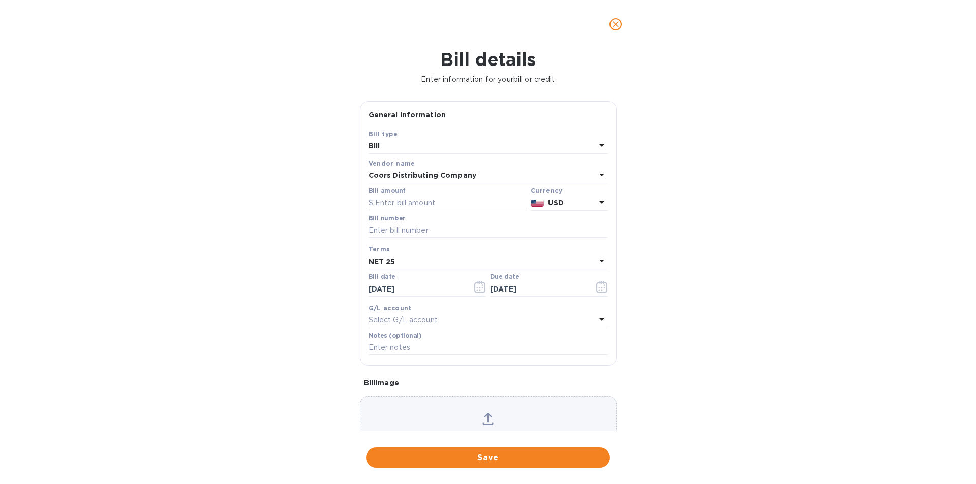
click at [420, 204] on input "text" at bounding box center [447, 203] width 158 height 15
type input "5,851.76"
click at [427, 231] on input "text" at bounding box center [487, 230] width 239 height 15
type input "547856"
click at [477, 290] on icon "button" at bounding box center [480, 287] width 12 height 12
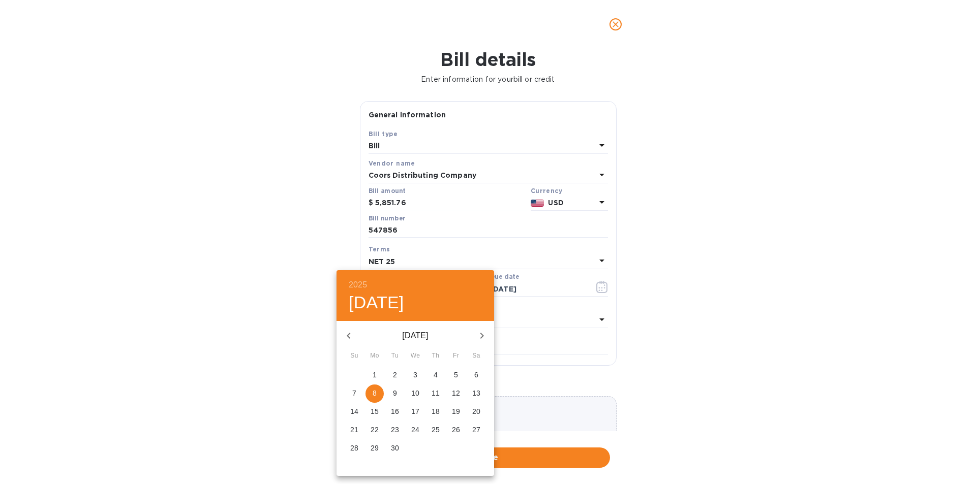
click at [414, 379] on span "3" at bounding box center [415, 375] width 18 height 10
type input "[DATE]"
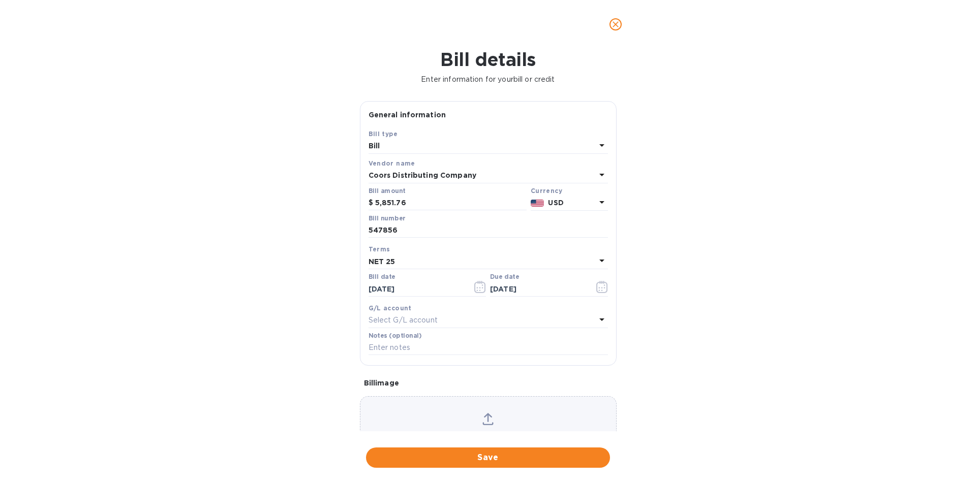
click at [409, 255] on div "NET 25" at bounding box center [481, 262] width 227 height 14
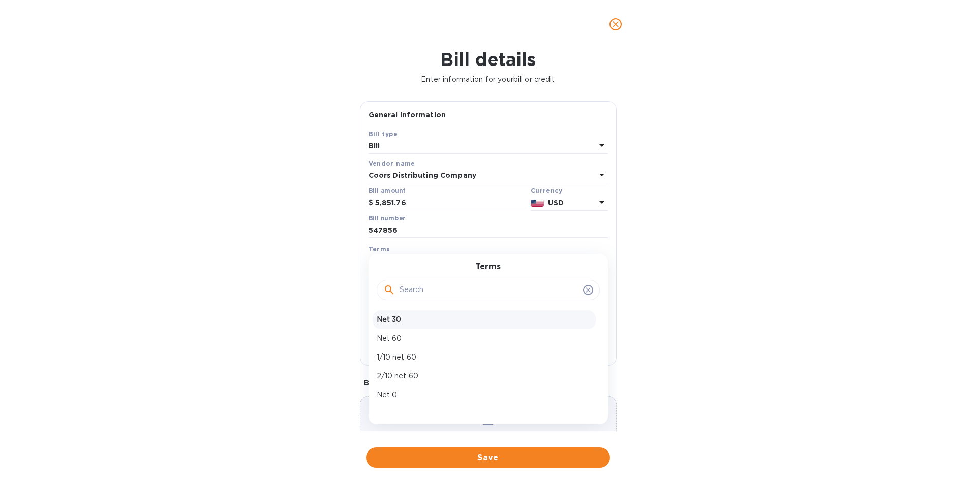
click at [401, 324] on p "Net 30" at bounding box center [484, 320] width 215 height 11
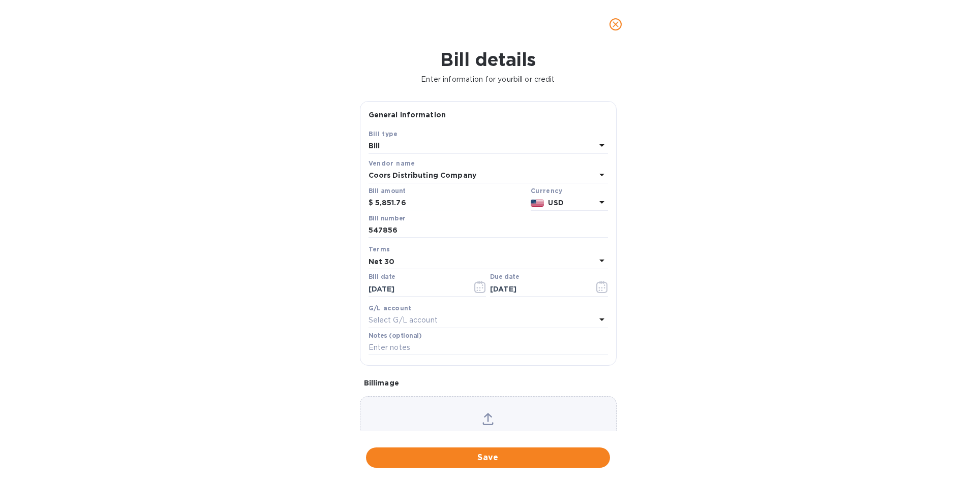
click at [409, 259] on div "Net 30" at bounding box center [481, 262] width 227 height 14
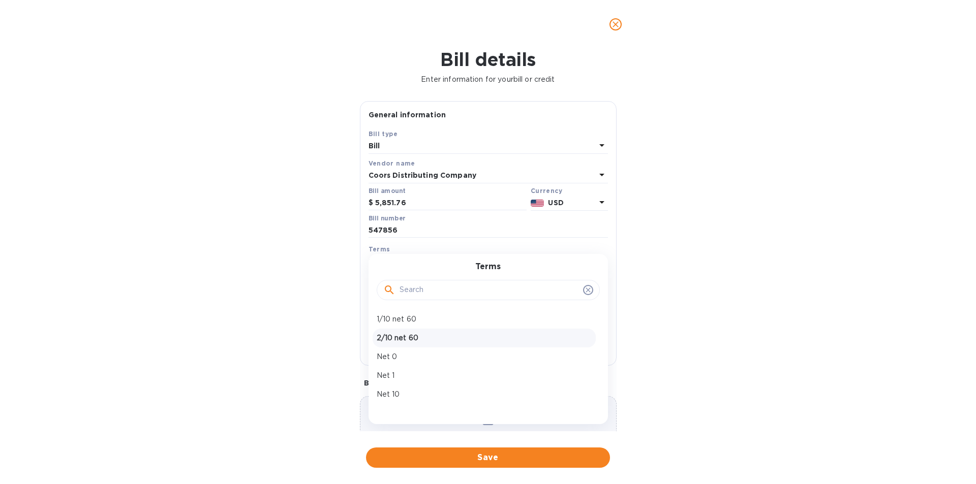
scroll to position [102, 0]
click at [408, 385] on p "NET 25" at bounding box center [484, 387] width 215 height 11
type input "[DATE]"
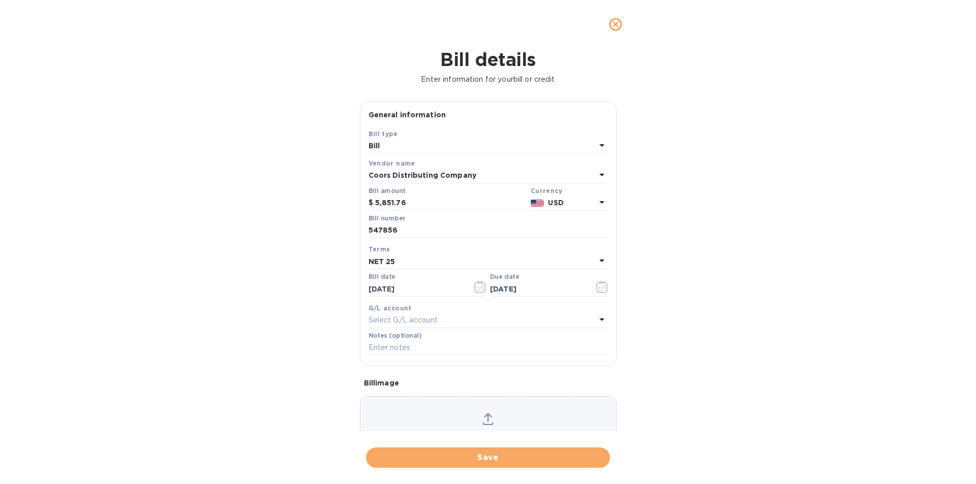
click at [494, 457] on span "Save" at bounding box center [488, 458] width 228 height 12
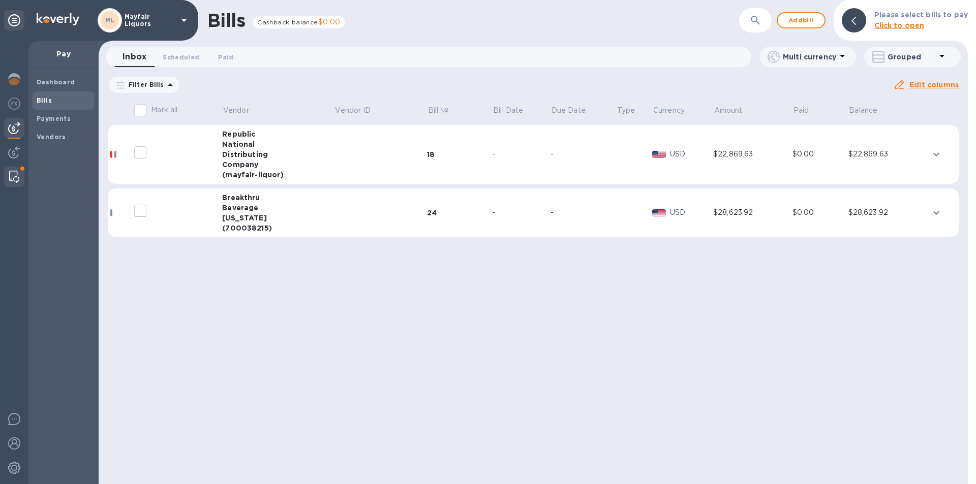
click at [18, 178] on img at bounding box center [14, 177] width 10 height 12
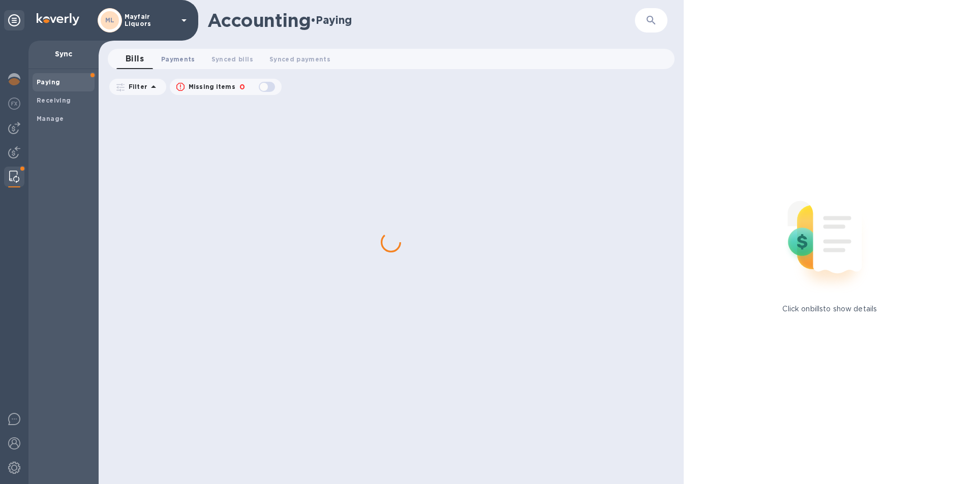
click at [181, 55] on span "Payments 0" at bounding box center [178, 59] width 34 height 11
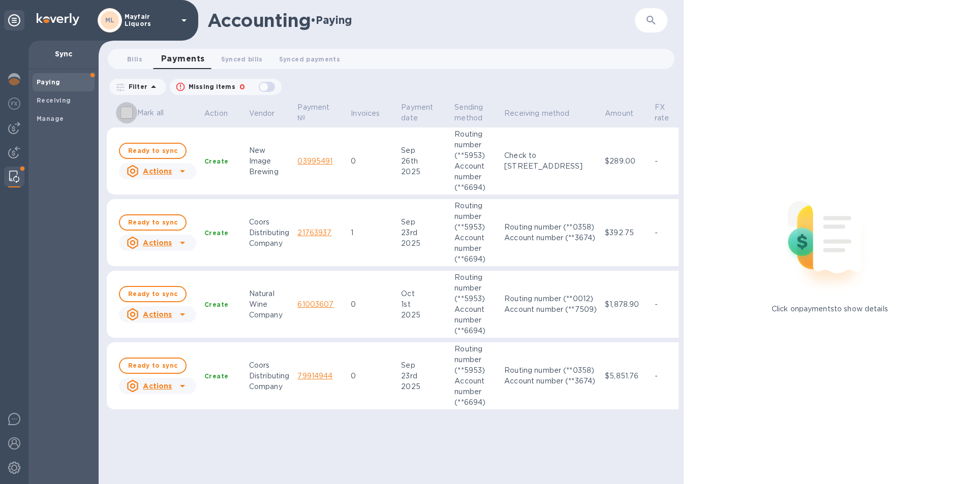
click at [129, 112] on input "Mark all" at bounding box center [126, 112] width 21 height 21
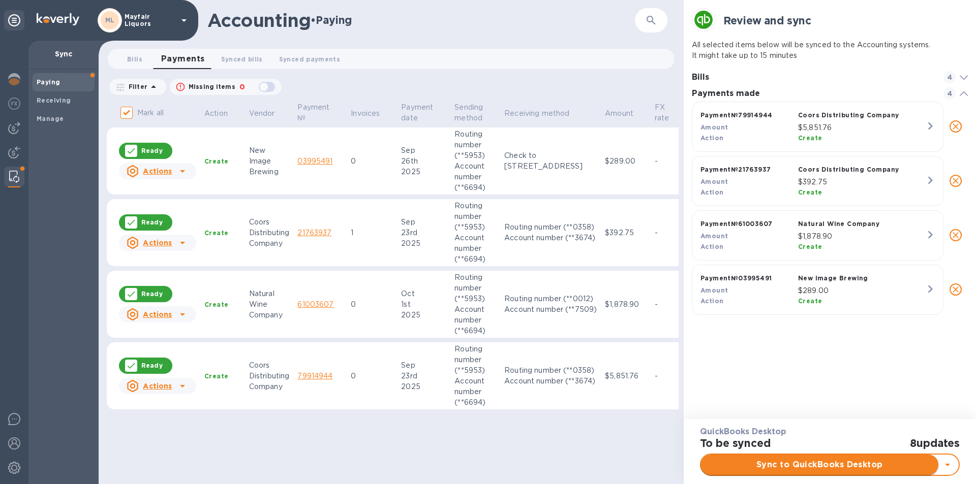
scroll to position [212, 276]
click at [857, 464] on span "Sync to QuickBooks Desktop" at bounding box center [819, 465] width 221 height 12
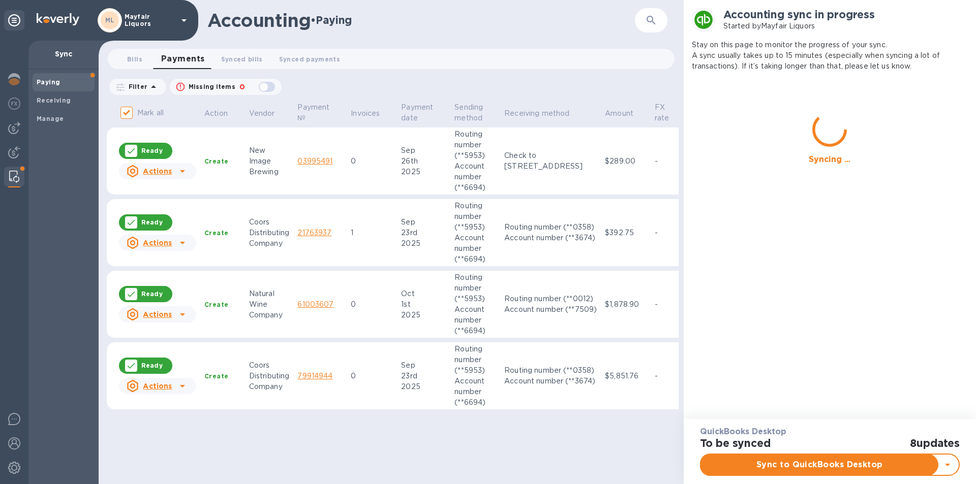
checkbox input "false"
